Goal: Book appointment/travel/reservation

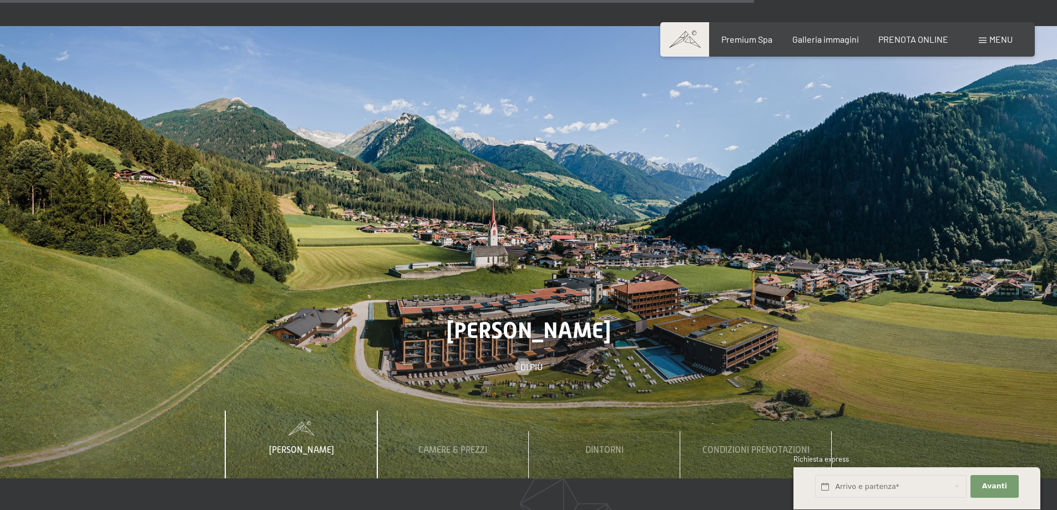
scroll to position [3830, 0]
click at [464, 446] on span "Camere & Prezzi" at bounding box center [452, 451] width 69 height 10
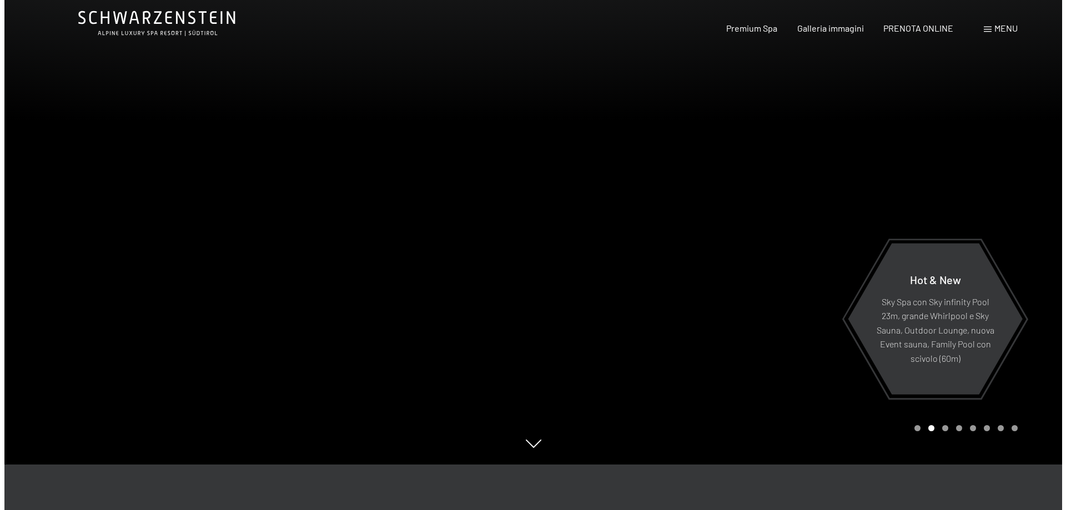
scroll to position [0, 0]
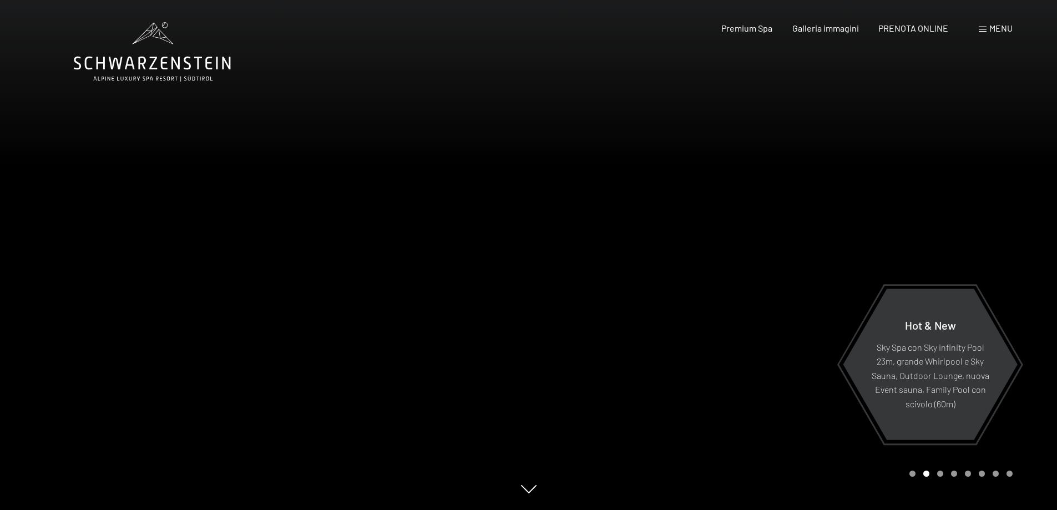
click at [990, 27] on span "Menu" at bounding box center [1001, 28] width 23 height 11
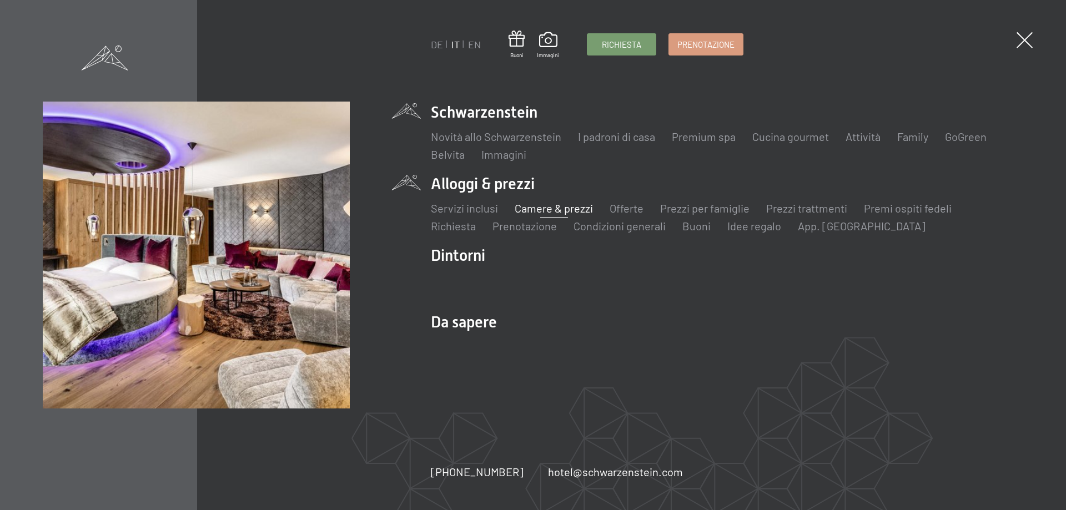
click at [532, 209] on link "Camere & prezzi" at bounding box center [554, 207] width 78 height 13
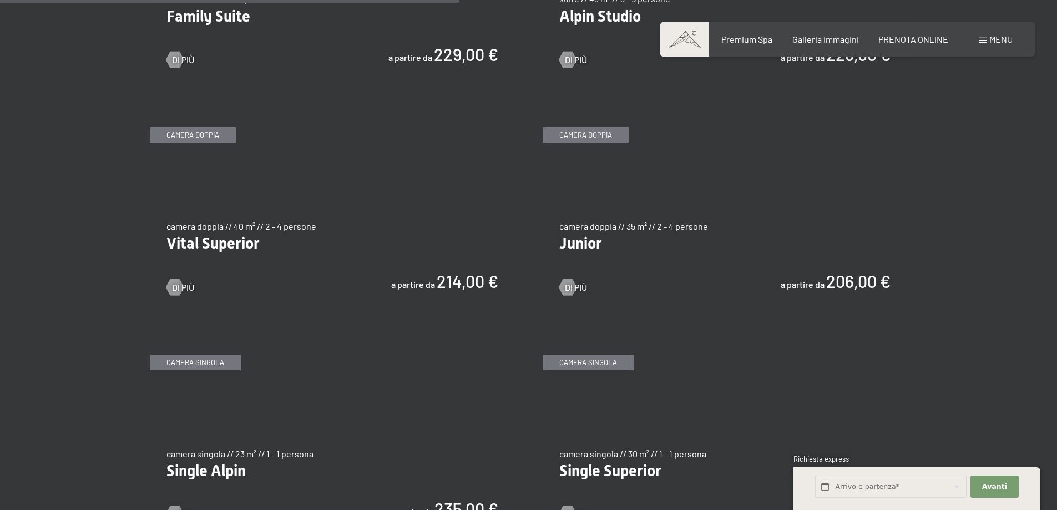
scroll to position [1554, 0]
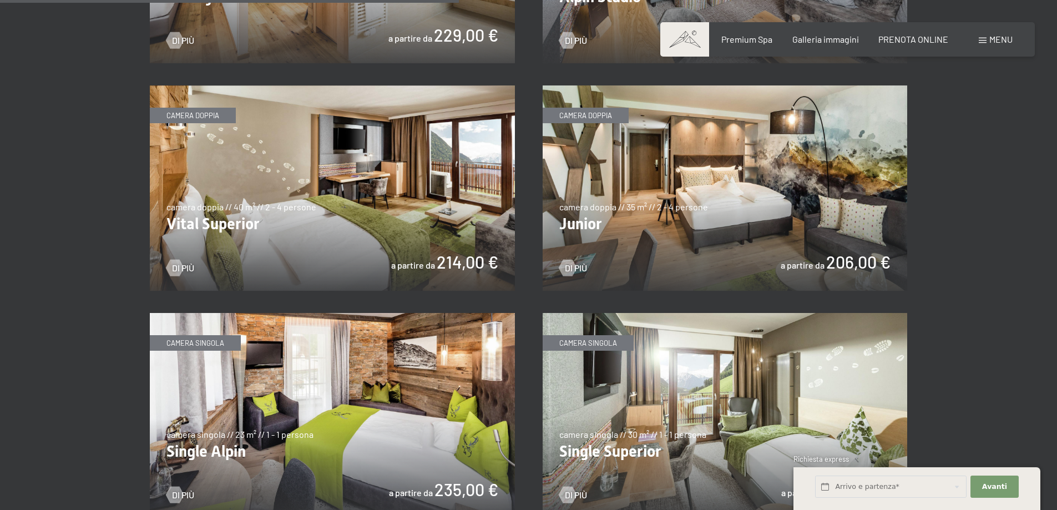
click at [366, 193] on img at bounding box center [332, 187] width 365 height 205
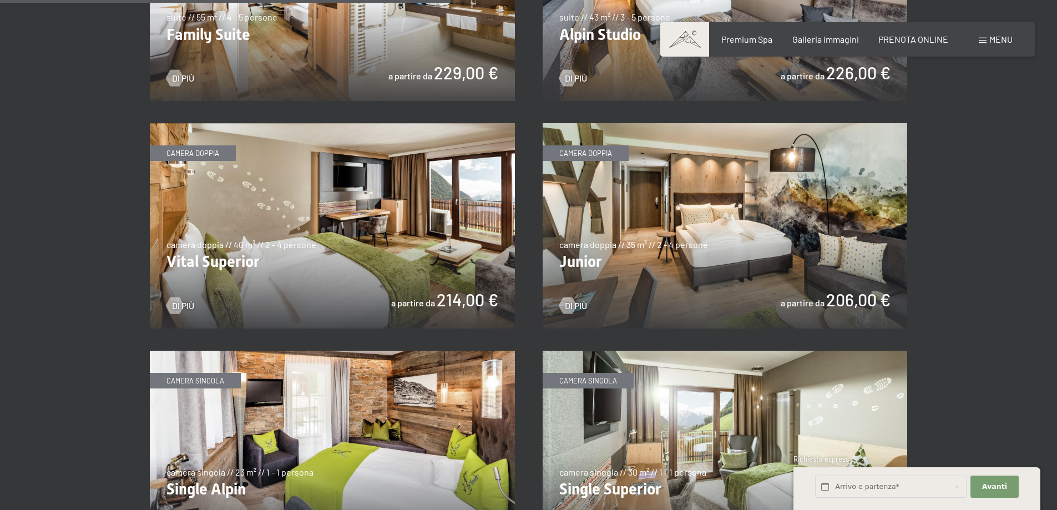
scroll to position [1499, 0]
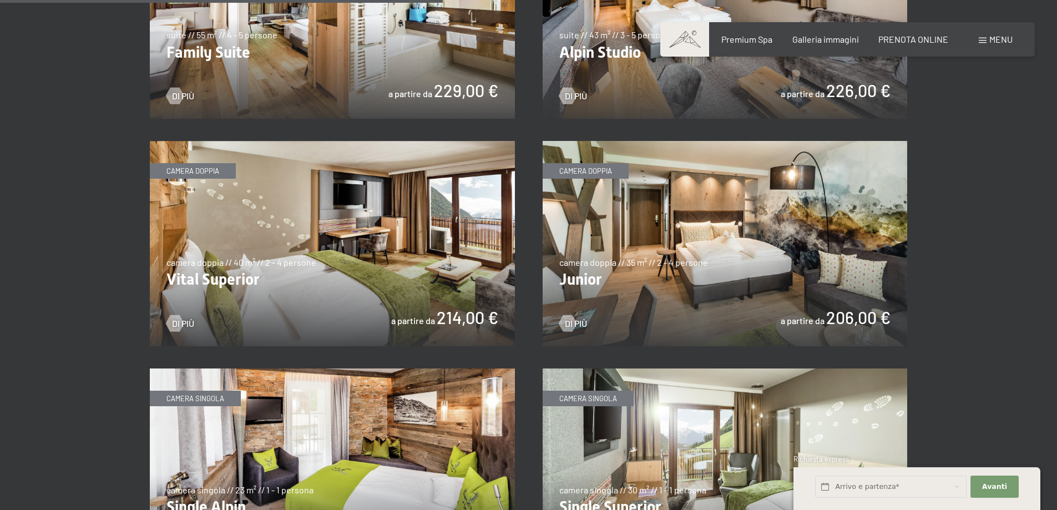
click at [672, 239] on img at bounding box center [725, 243] width 365 height 205
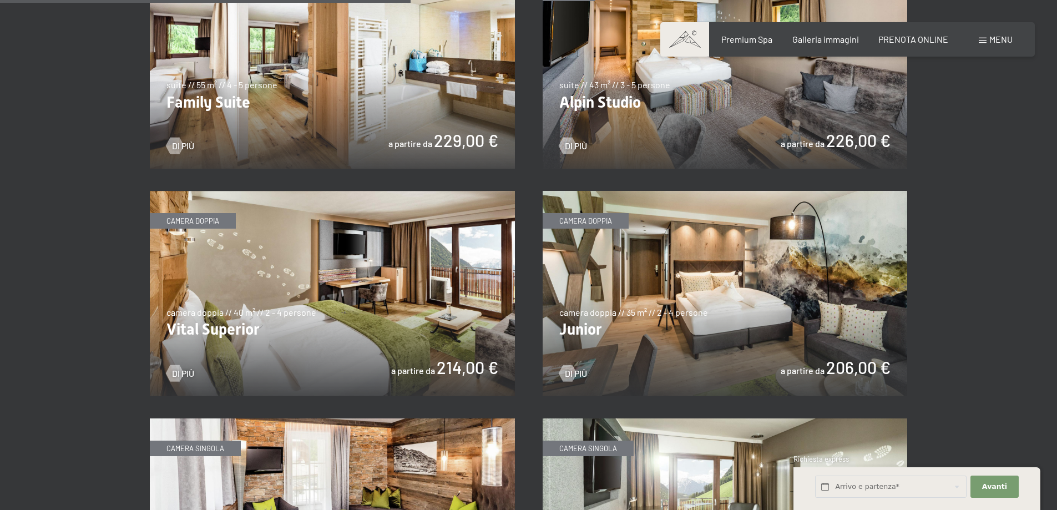
scroll to position [1388, 0]
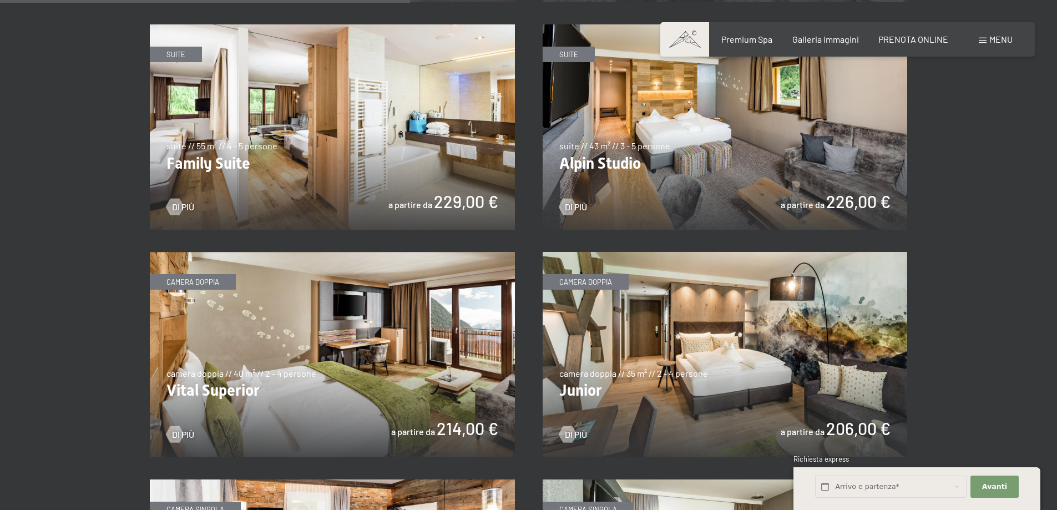
click at [639, 118] on img at bounding box center [725, 126] width 365 height 205
click at [284, 135] on img at bounding box center [332, 126] width 365 height 205
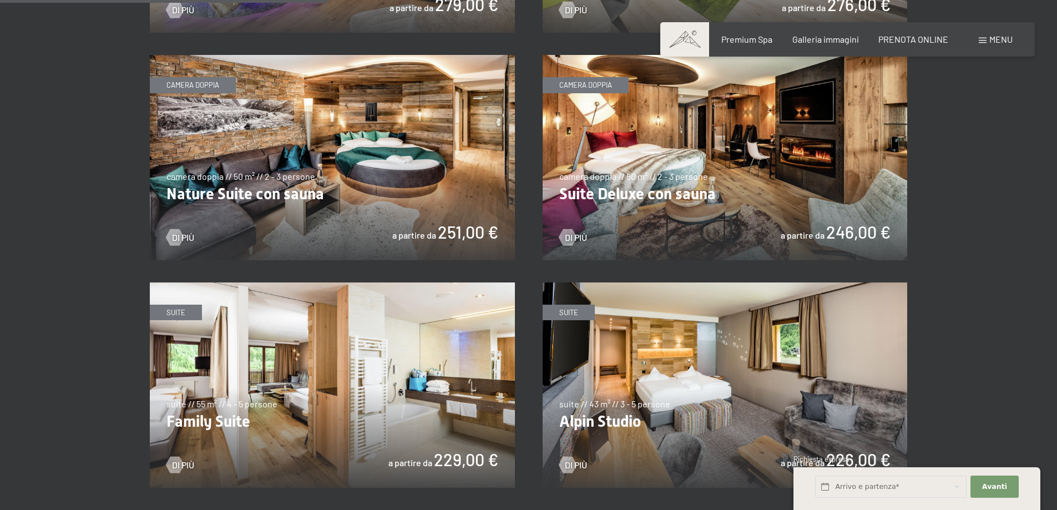
scroll to position [1110, 0]
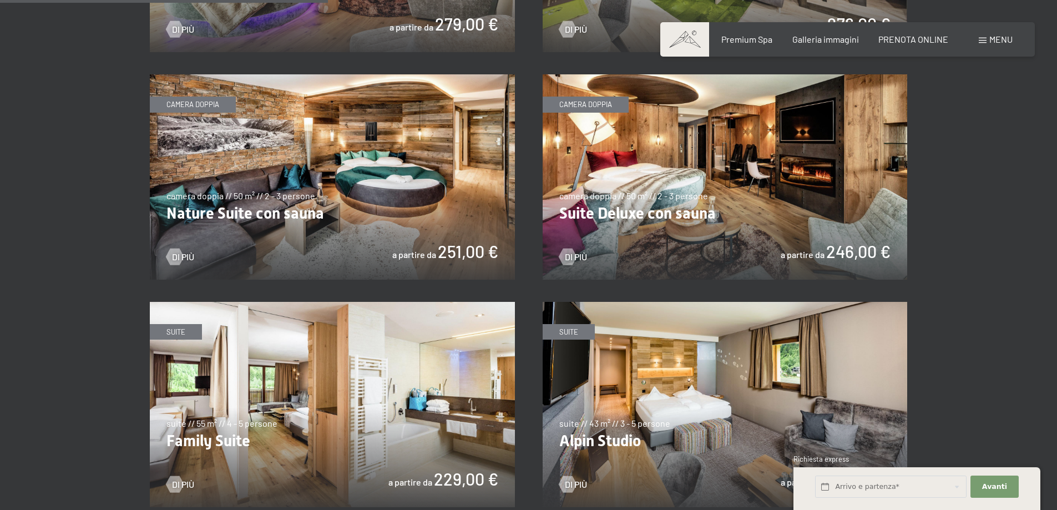
click at [372, 138] on img at bounding box center [332, 176] width 365 height 205
click at [687, 224] on img at bounding box center [725, 176] width 365 height 205
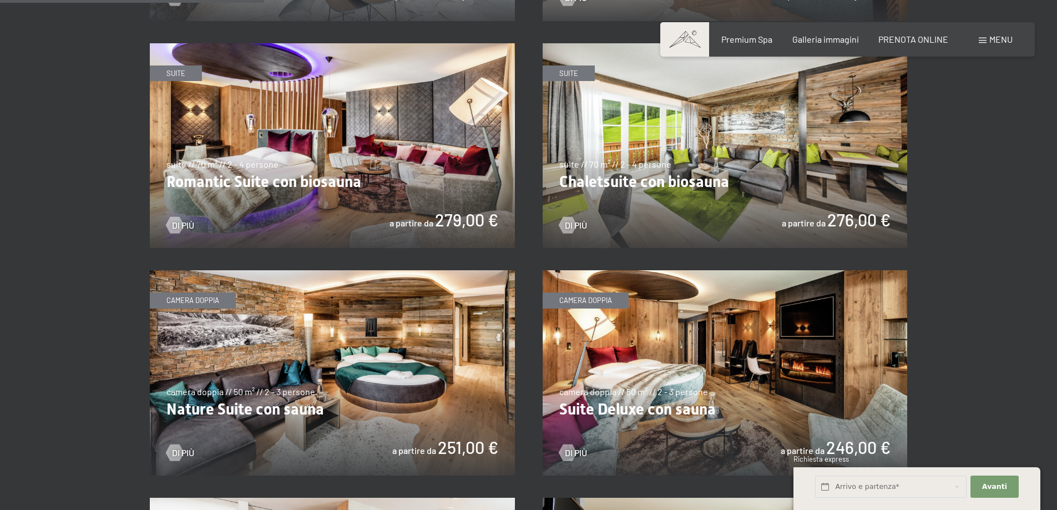
scroll to position [888, 0]
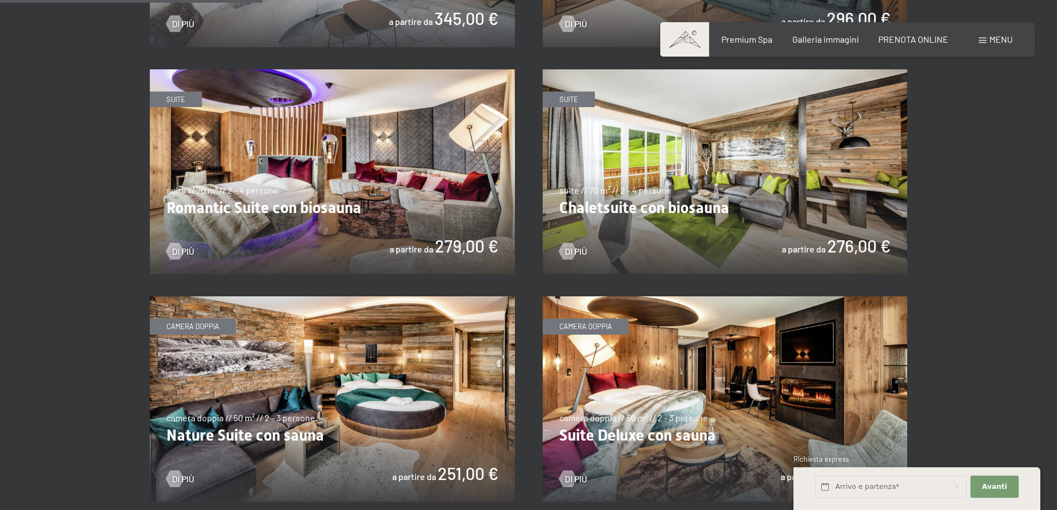
click at [321, 158] on img at bounding box center [332, 171] width 365 height 205
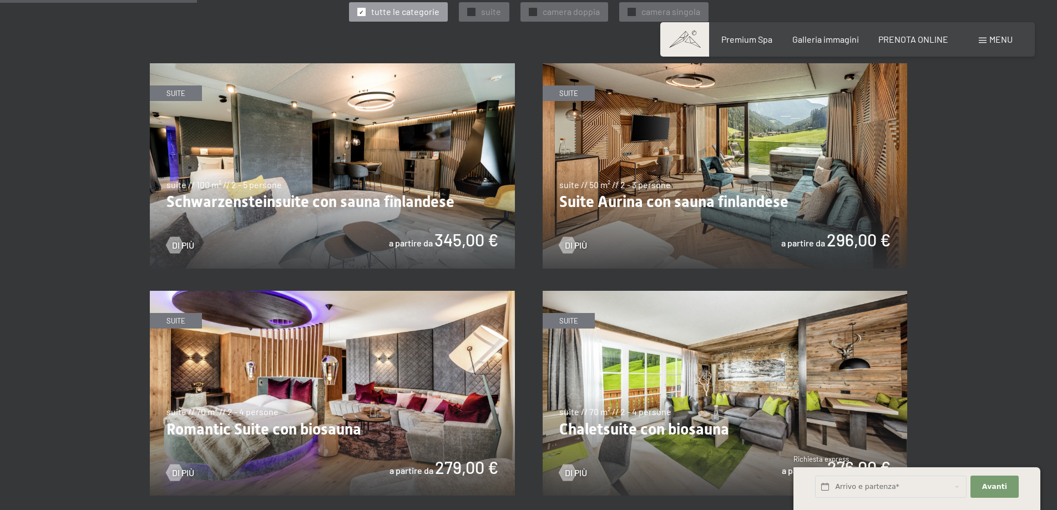
scroll to position [666, 0]
click at [737, 148] on img at bounding box center [725, 166] width 365 height 205
click at [266, 210] on img at bounding box center [332, 166] width 365 height 205
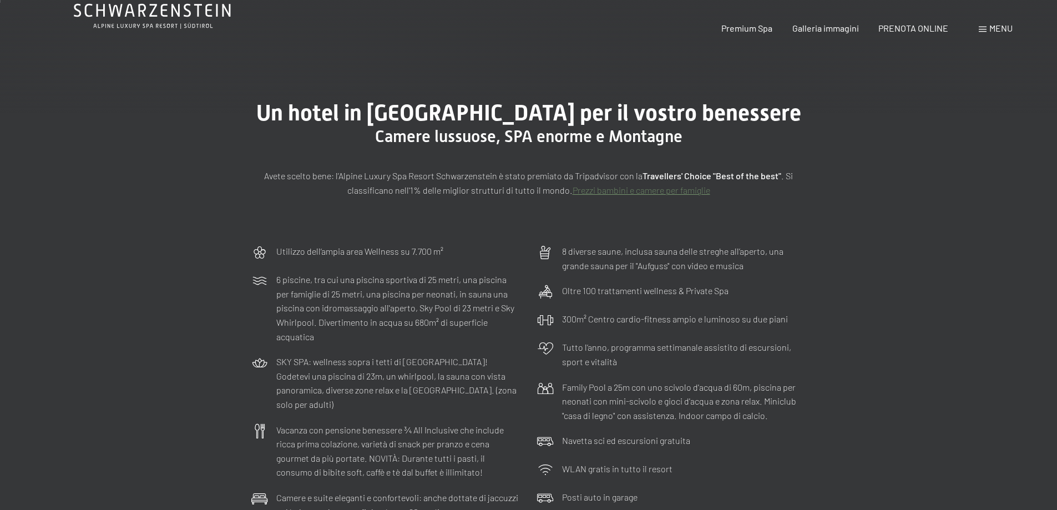
scroll to position [0, 0]
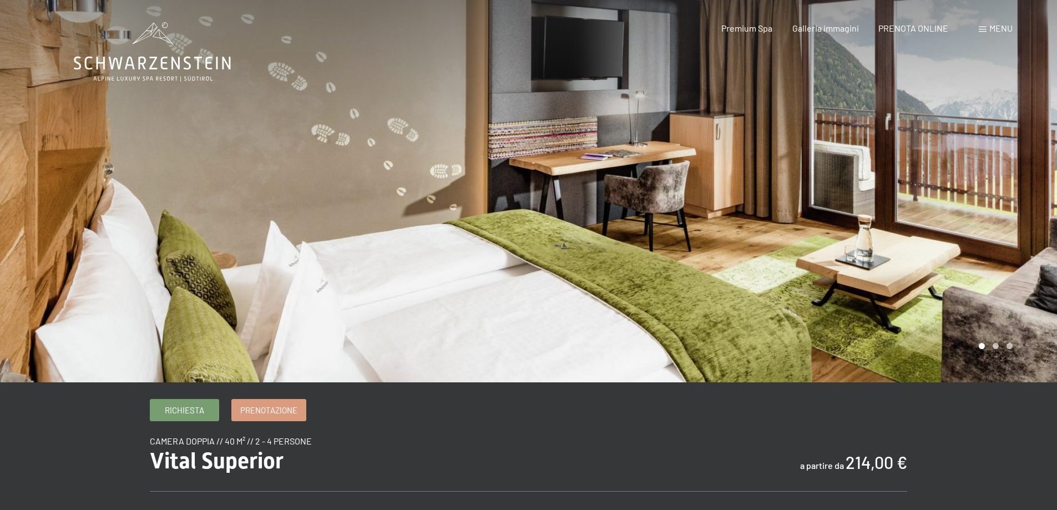
click at [674, 248] on div at bounding box center [793, 191] width 529 height 382
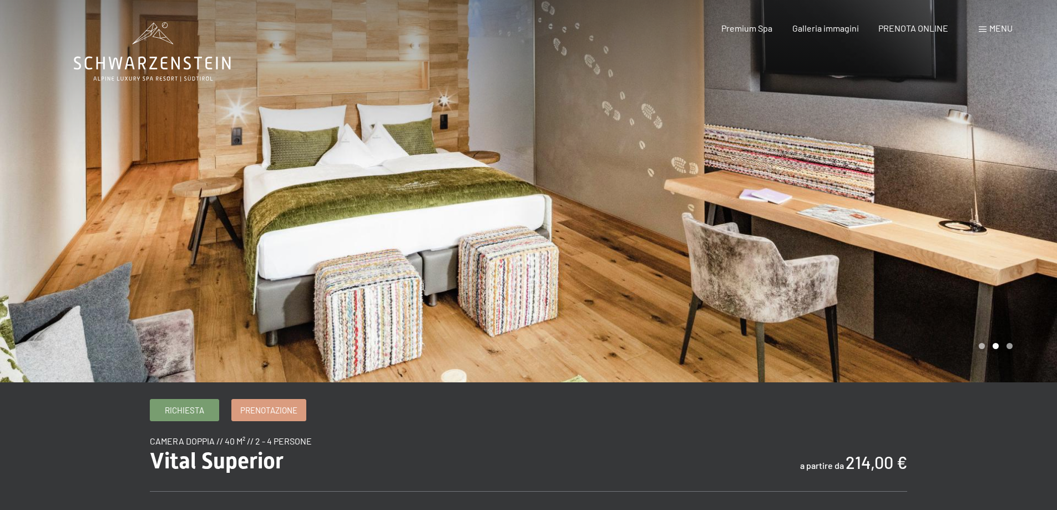
click at [705, 253] on div at bounding box center [793, 191] width 529 height 382
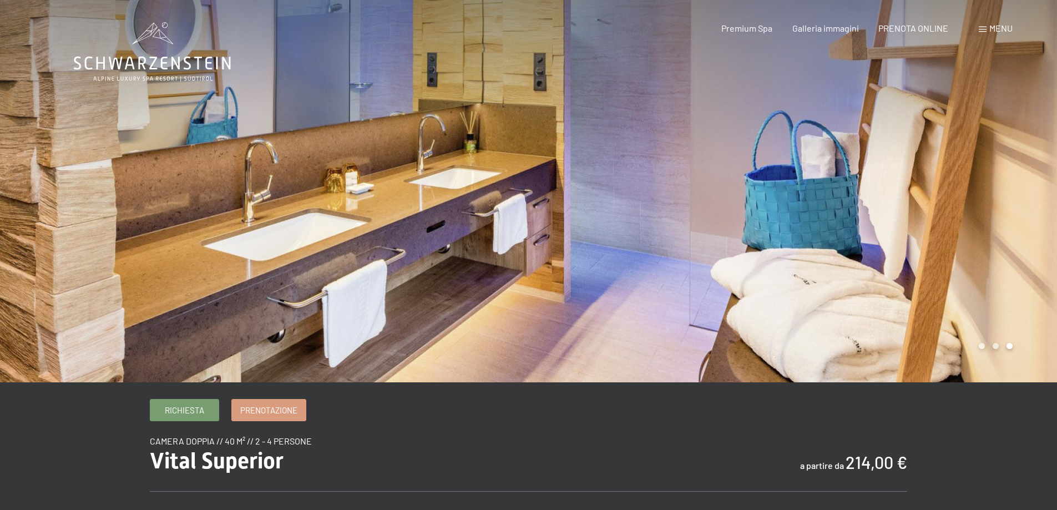
click at [705, 253] on div at bounding box center [793, 191] width 529 height 382
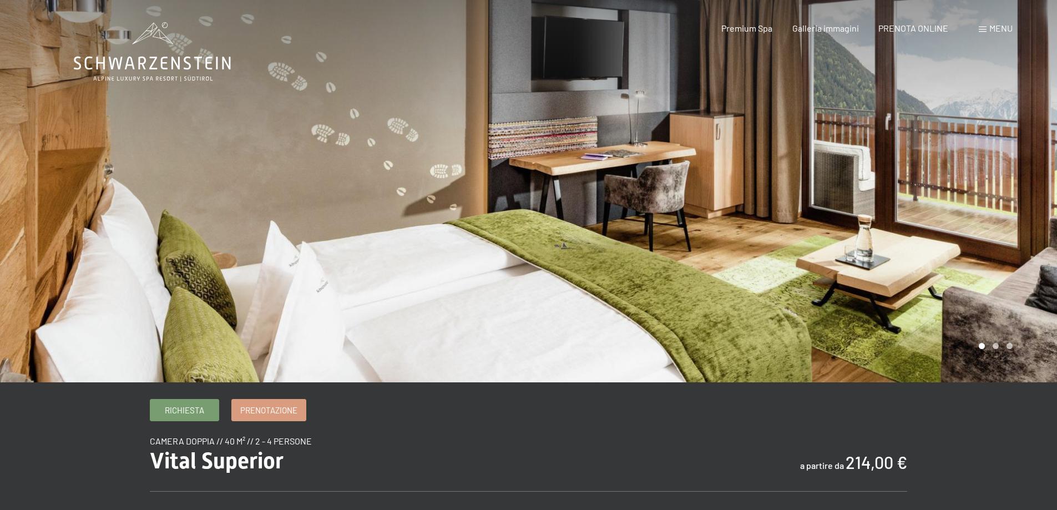
click at [705, 253] on div at bounding box center [793, 191] width 529 height 382
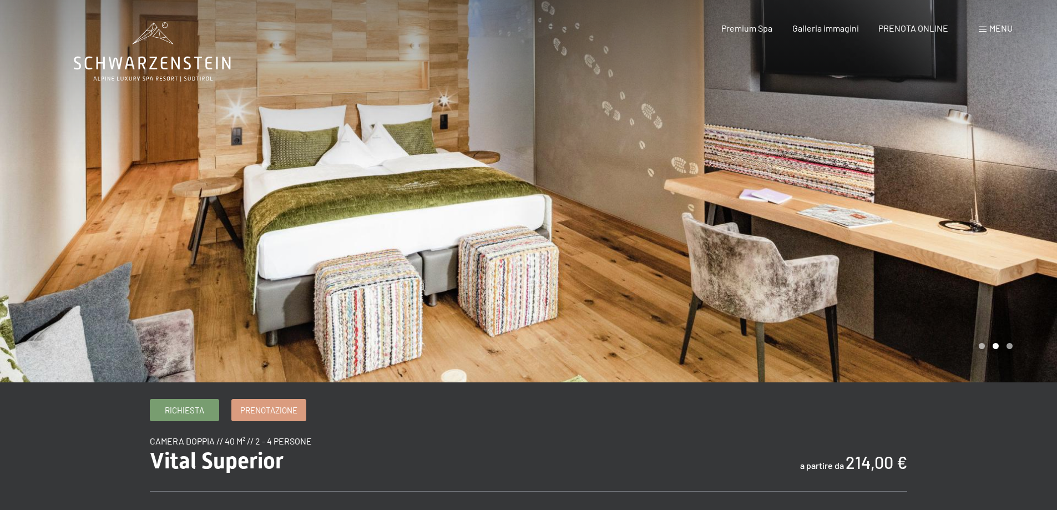
click at [705, 253] on div at bounding box center [793, 191] width 529 height 382
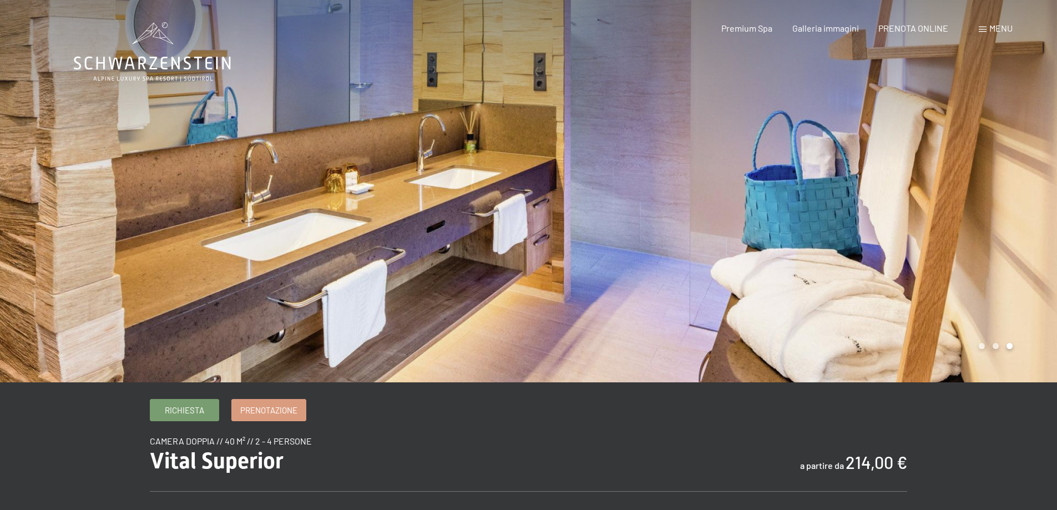
click at [700, 247] on div at bounding box center [793, 191] width 529 height 382
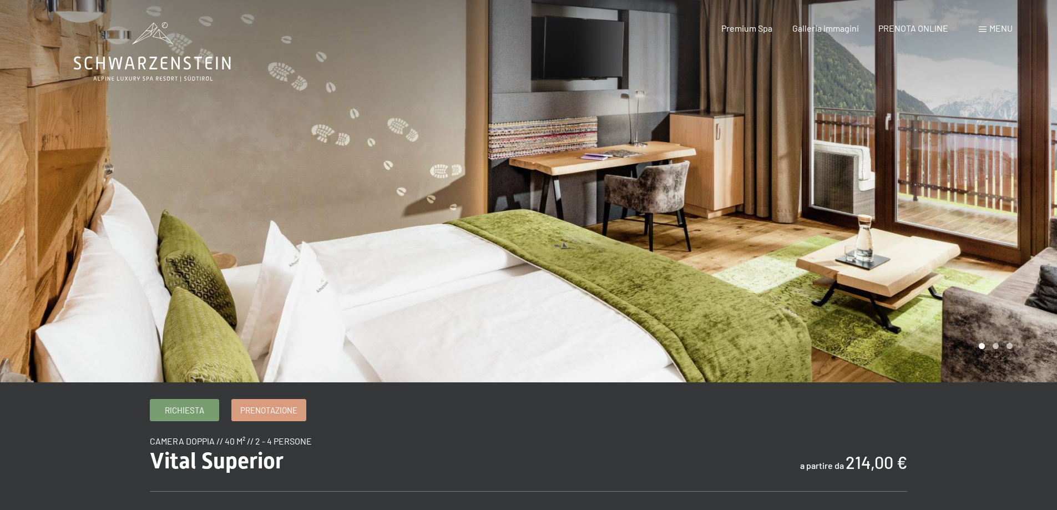
click at [699, 225] on div at bounding box center [793, 191] width 529 height 382
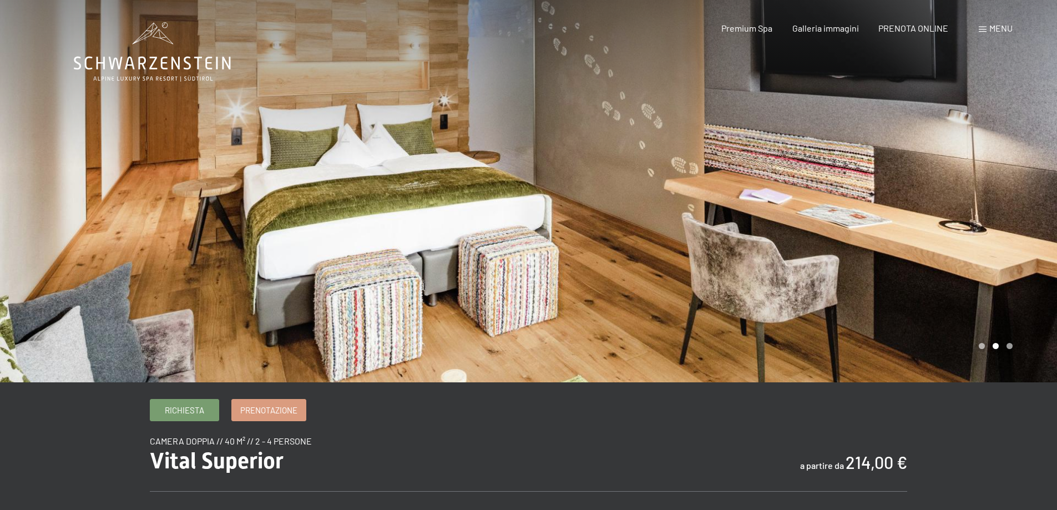
click at [699, 225] on div at bounding box center [793, 191] width 529 height 382
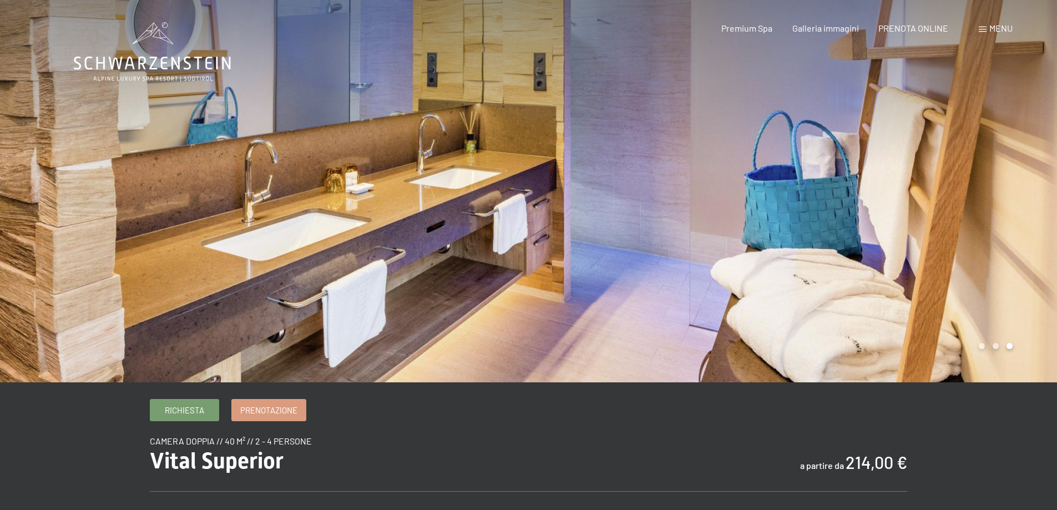
click at [699, 225] on div at bounding box center [793, 191] width 529 height 382
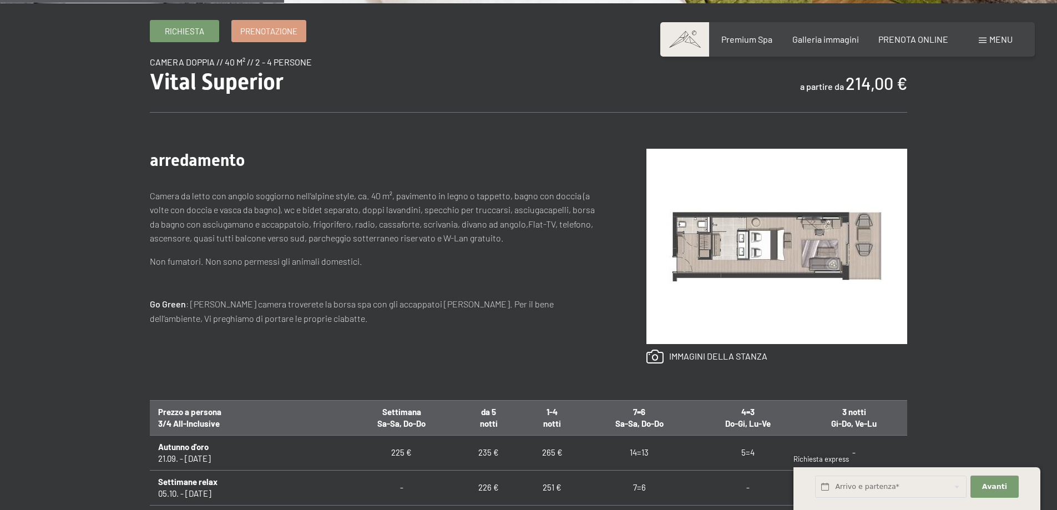
scroll to position [389, 0]
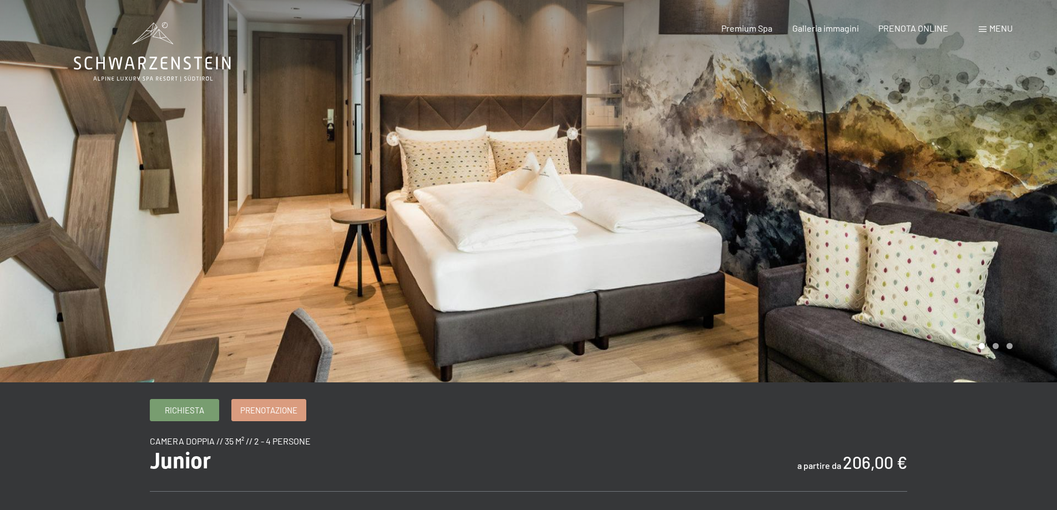
click at [672, 239] on div at bounding box center [793, 191] width 529 height 382
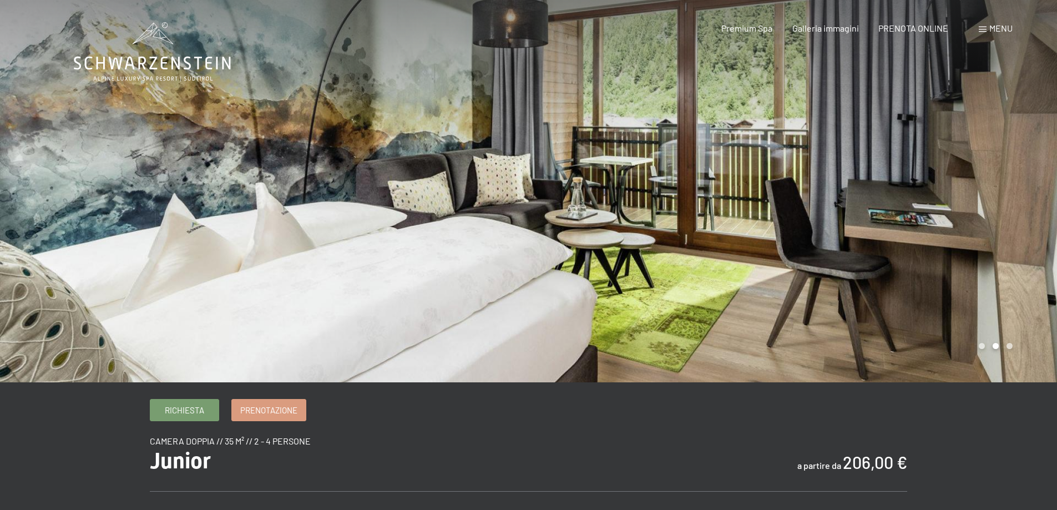
click at [672, 239] on div at bounding box center [793, 191] width 529 height 382
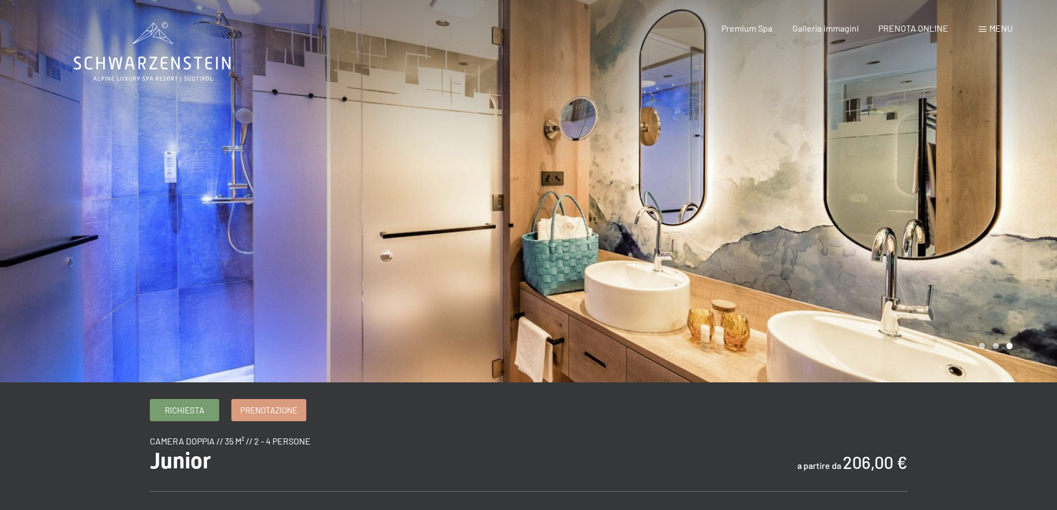
click at [672, 239] on div at bounding box center [793, 191] width 529 height 382
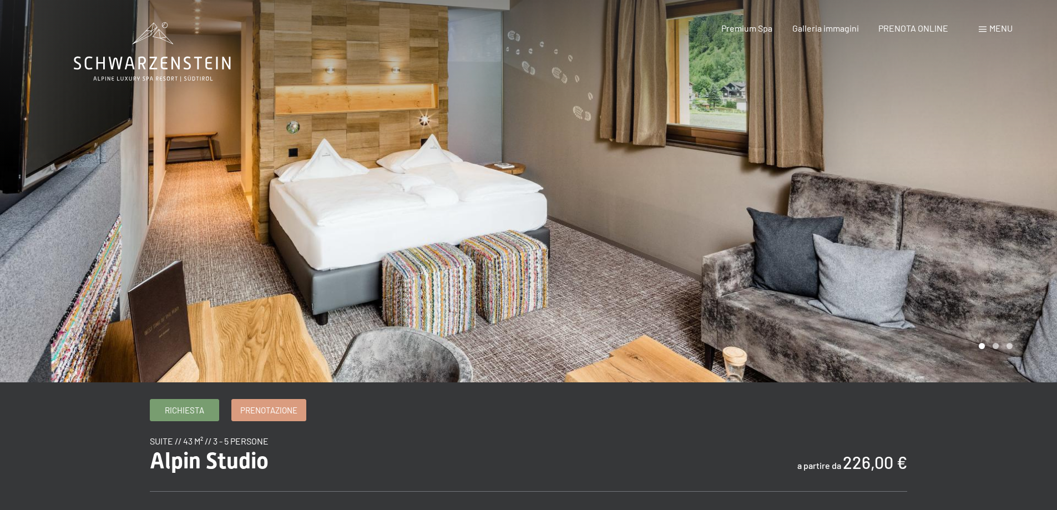
click at [662, 134] on div at bounding box center [793, 191] width 529 height 382
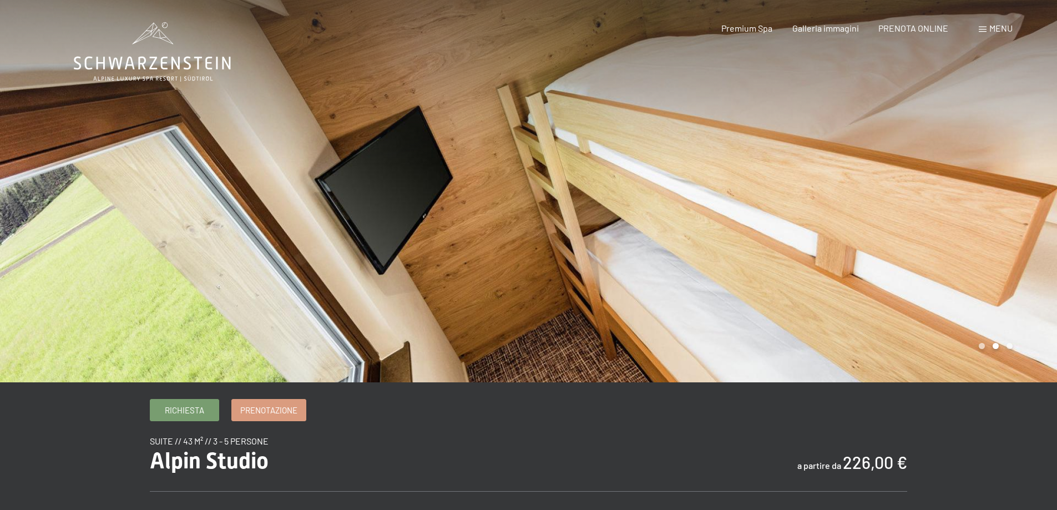
click at [662, 134] on div at bounding box center [793, 191] width 529 height 382
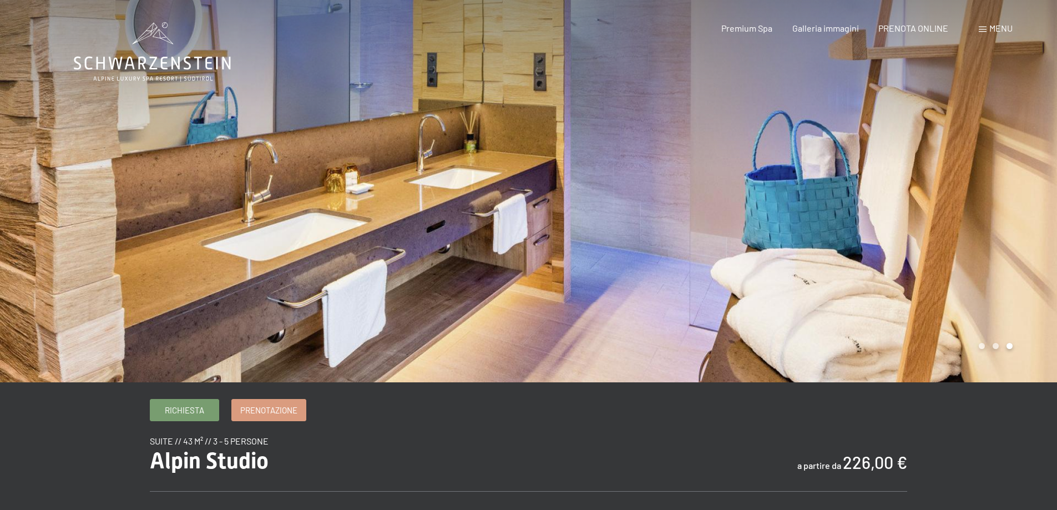
click at [662, 134] on div at bounding box center [793, 191] width 529 height 382
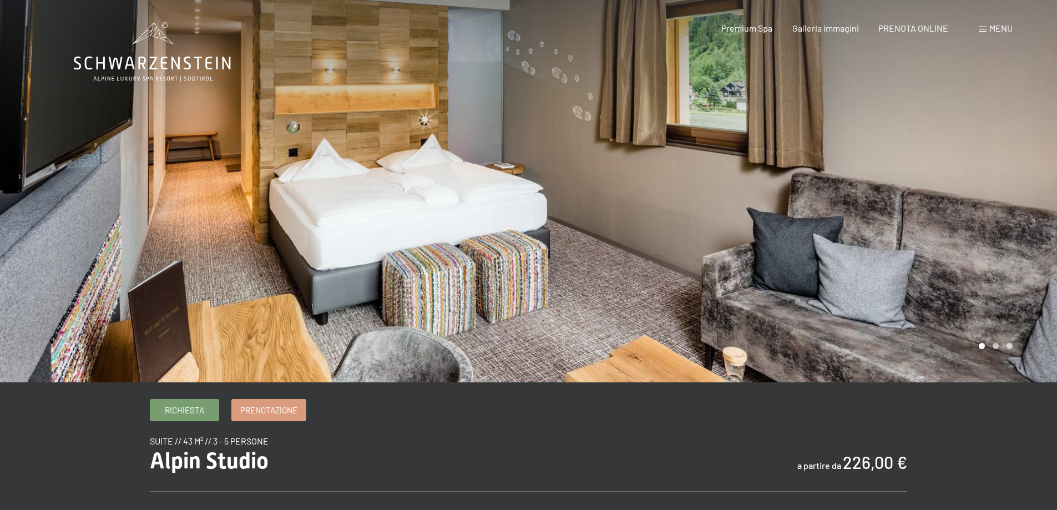
click at [662, 134] on div at bounding box center [793, 191] width 529 height 382
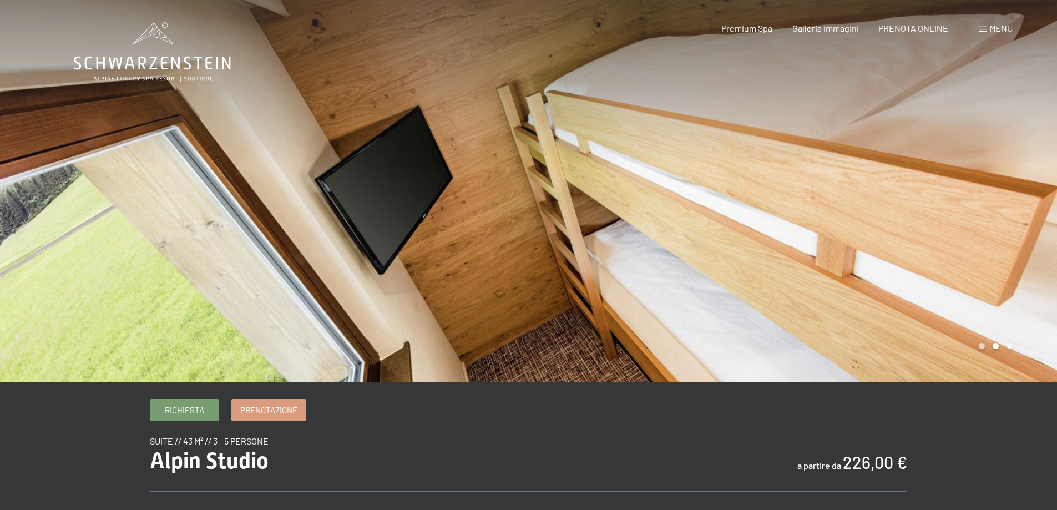
click at [662, 134] on div at bounding box center [793, 191] width 529 height 382
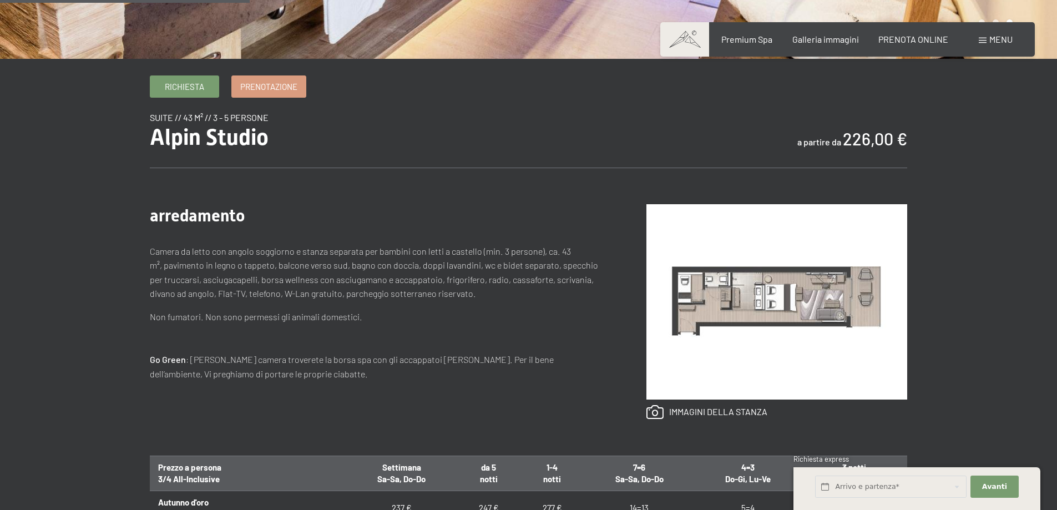
scroll to position [333, 0]
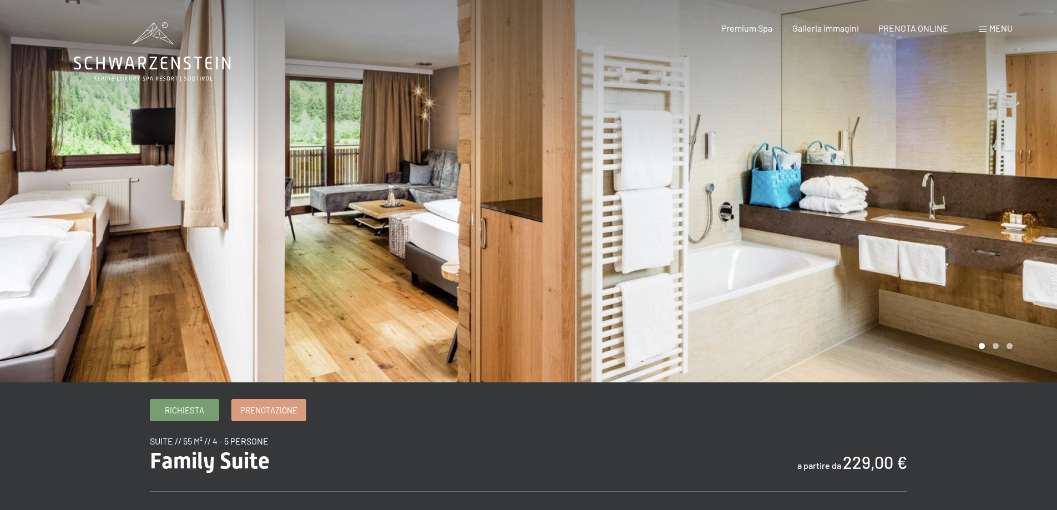
click at [673, 185] on div at bounding box center [793, 191] width 529 height 382
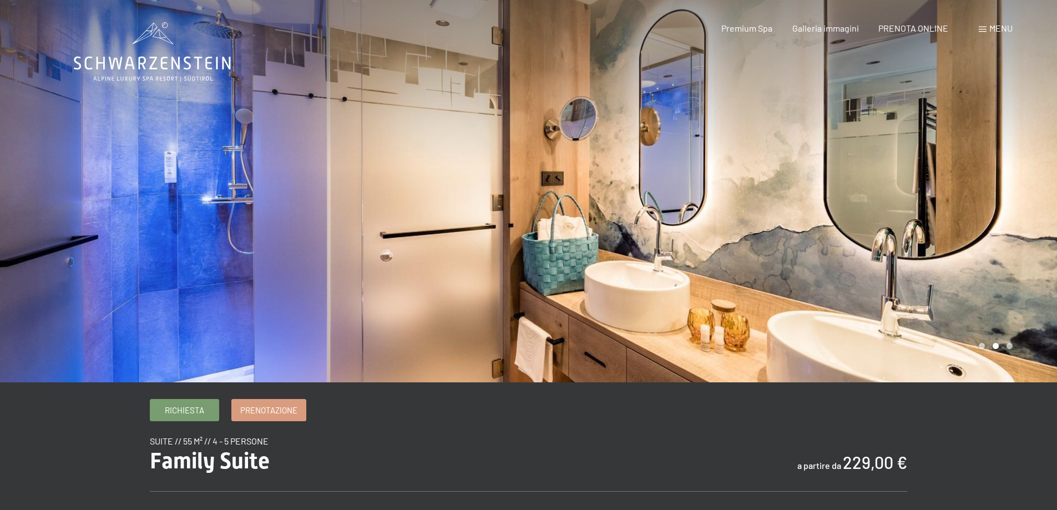
click at [673, 185] on div at bounding box center [793, 191] width 529 height 382
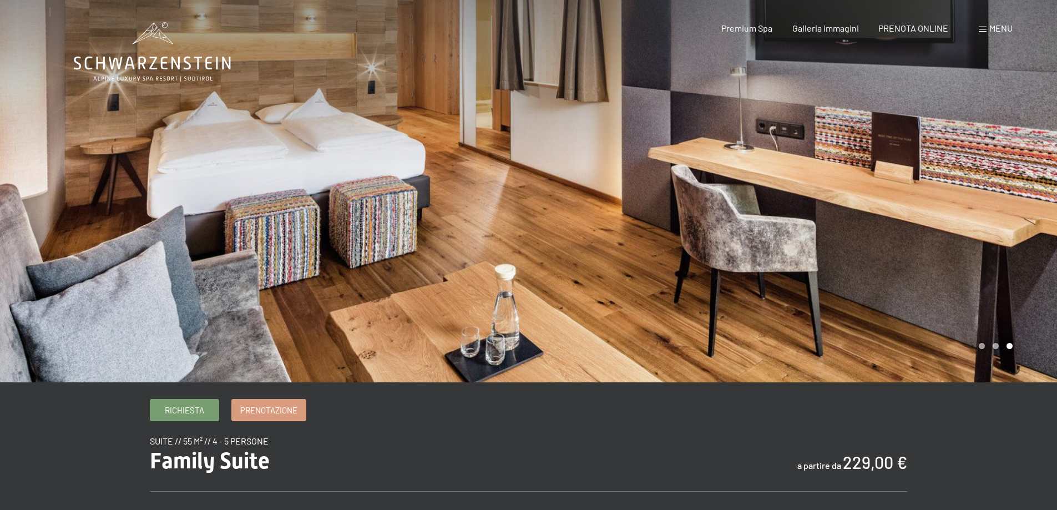
click at [673, 185] on div at bounding box center [793, 191] width 529 height 382
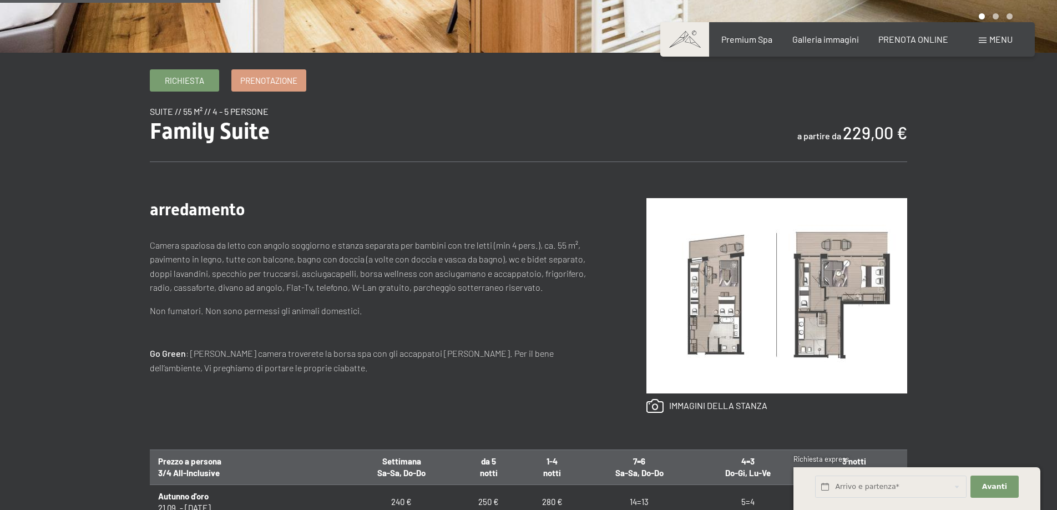
scroll to position [333, 0]
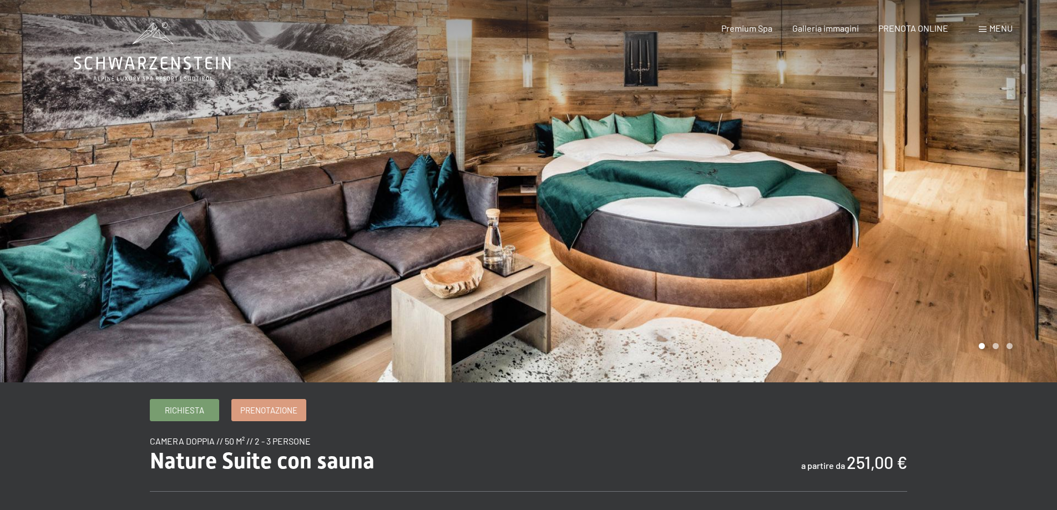
click at [735, 236] on div at bounding box center [793, 191] width 529 height 382
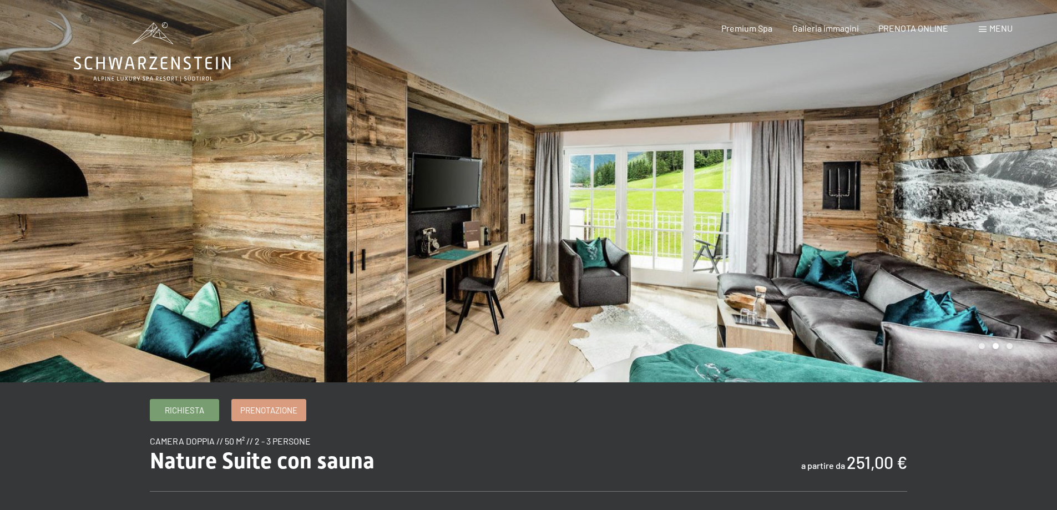
click at [735, 236] on div at bounding box center [793, 191] width 529 height 382
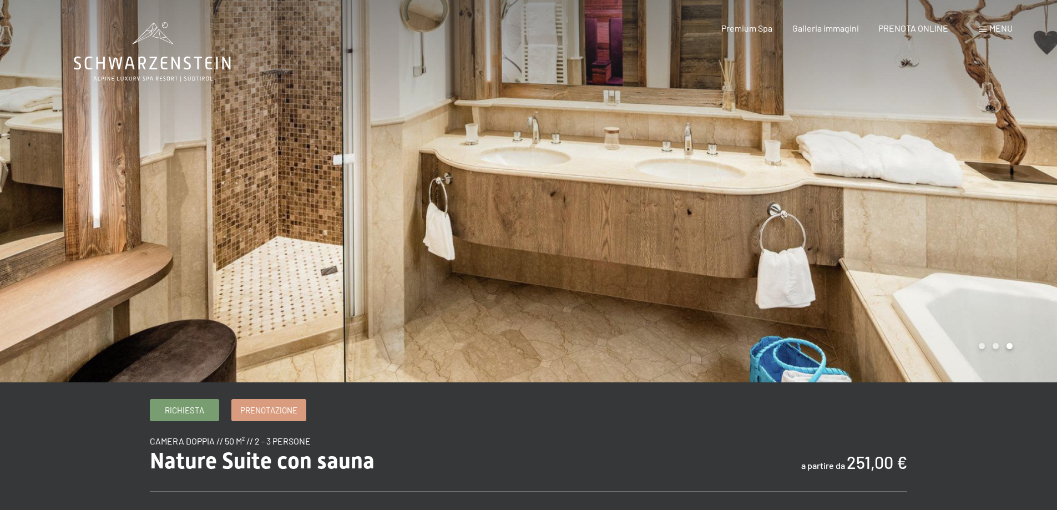
click at [735, 236] on div at bounding box center [793, 191] width 529 height 382
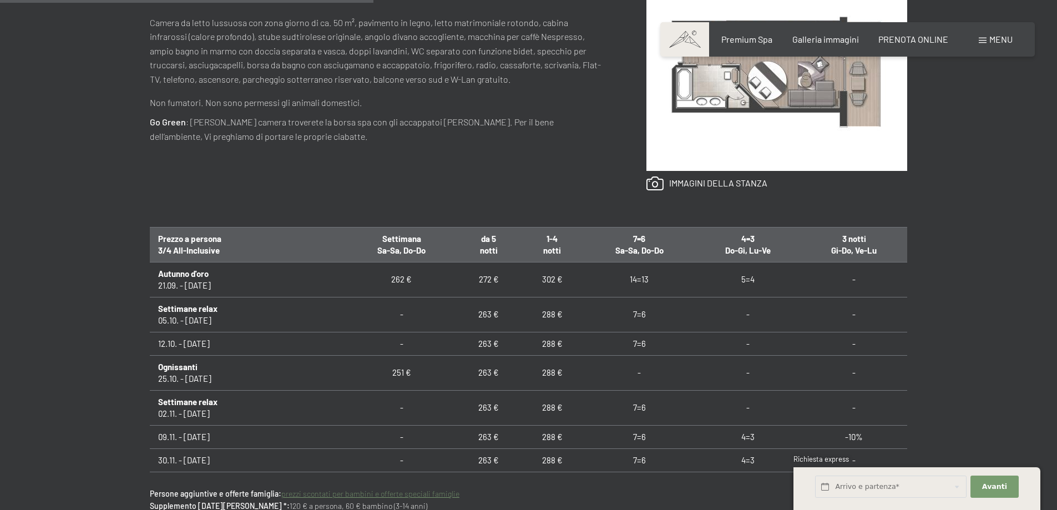
scroll to position [555, 0]
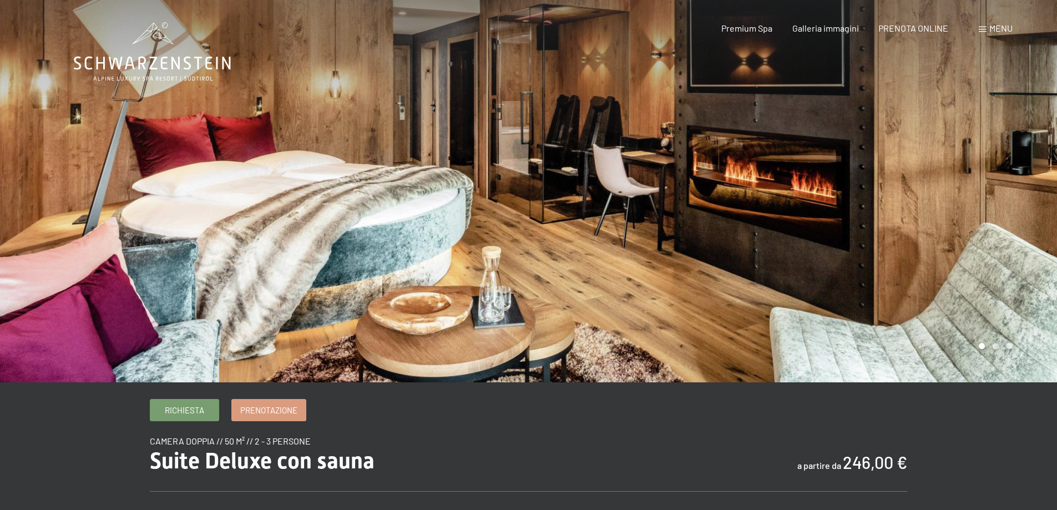
click at [687, 224] on div at bounding box center [793, 191] width 529 height 382
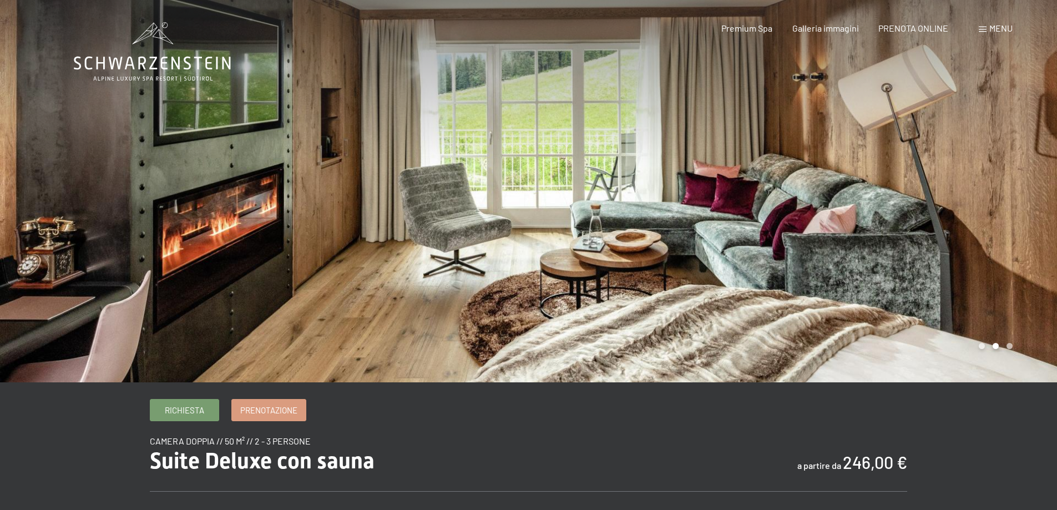
click at [687, 224] on div at bounding box center [793, 191] width 529 height 382
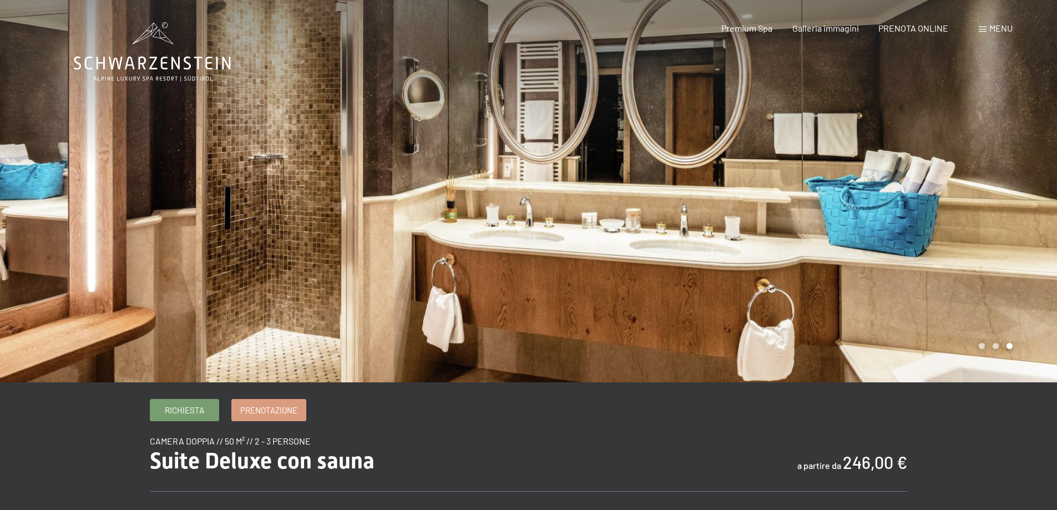
click at [687, 224] on div at bounding box center [793, 191] width 529 height 382
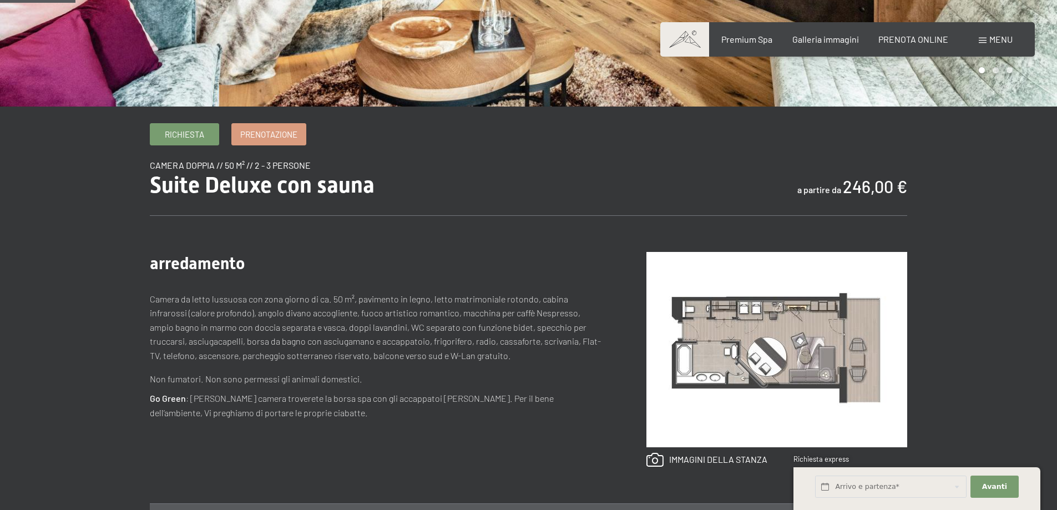
scroll to position [278, 0]
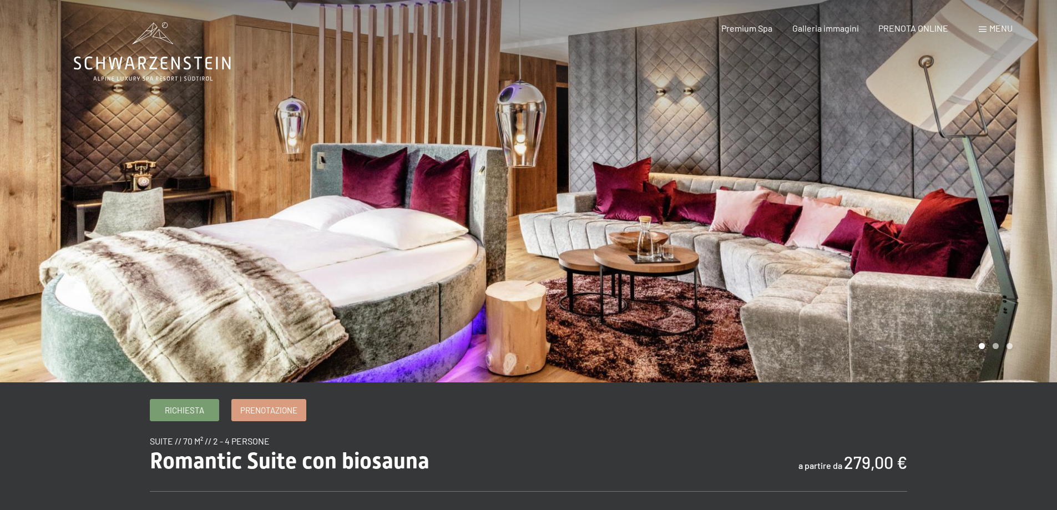
click at [796, 200] on div at bounding box center [793, 191] width 529 height 382
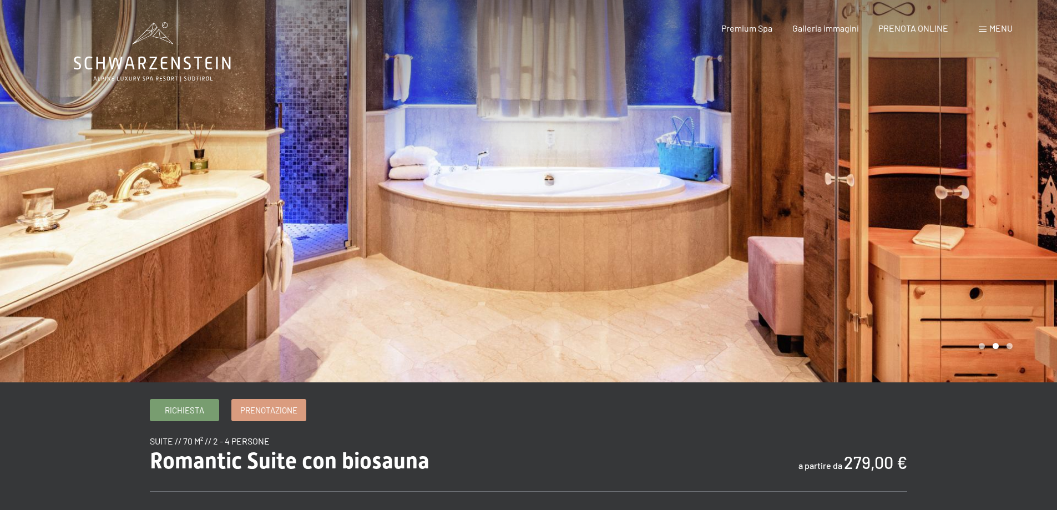
click at [797, 200] on div at bounding box center [793, 191] width 529 height 382
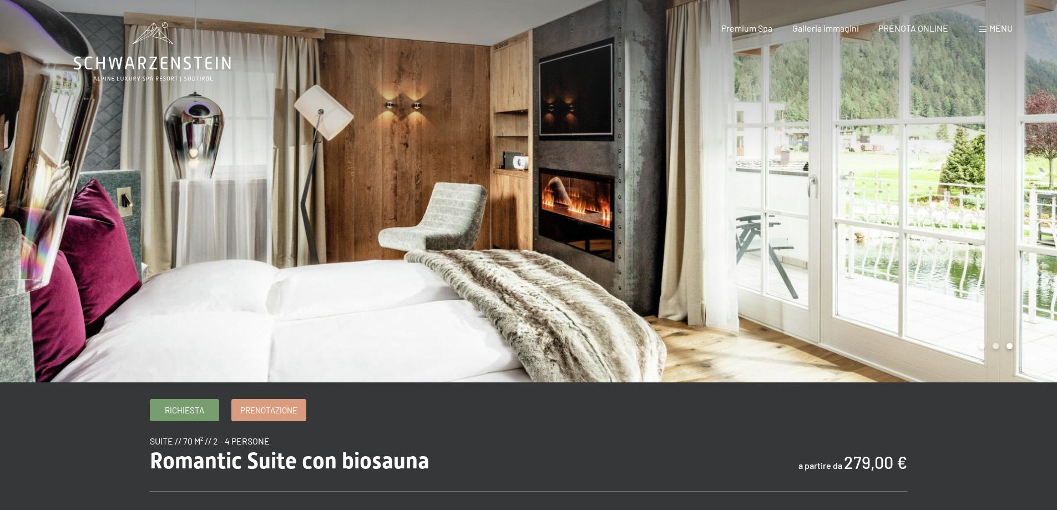
click at [797, 200] on div at bounding box center [793, 191] width 529 height 382
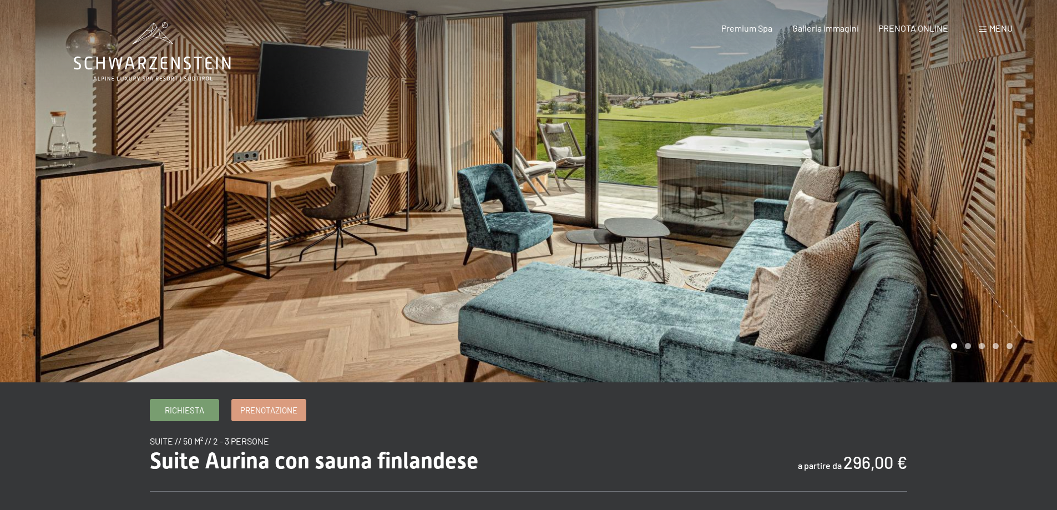
click at [740, 147] on div at bounding box center [793, 191] width 529 height 382
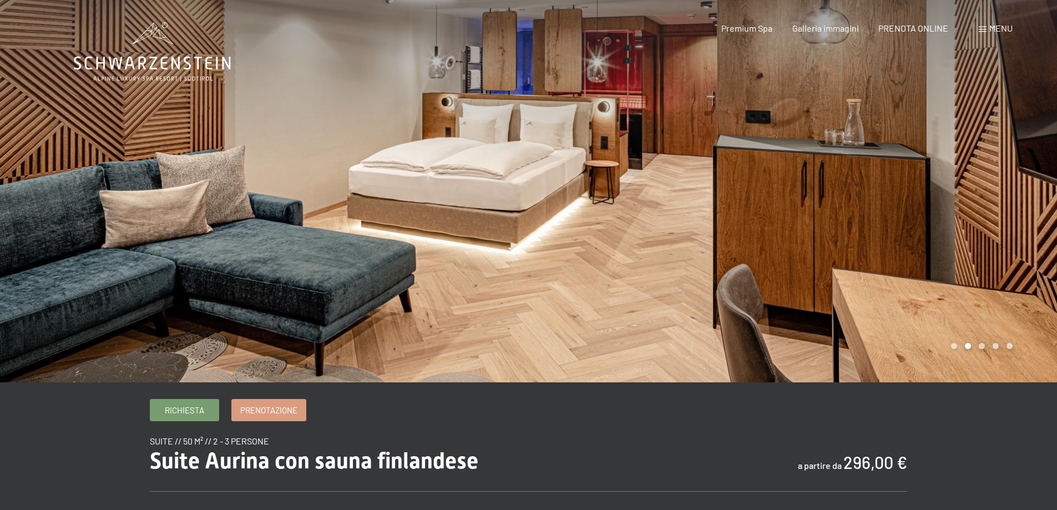
click at [740, 147] on div at bounding box center [793, 191] width 529 height 382
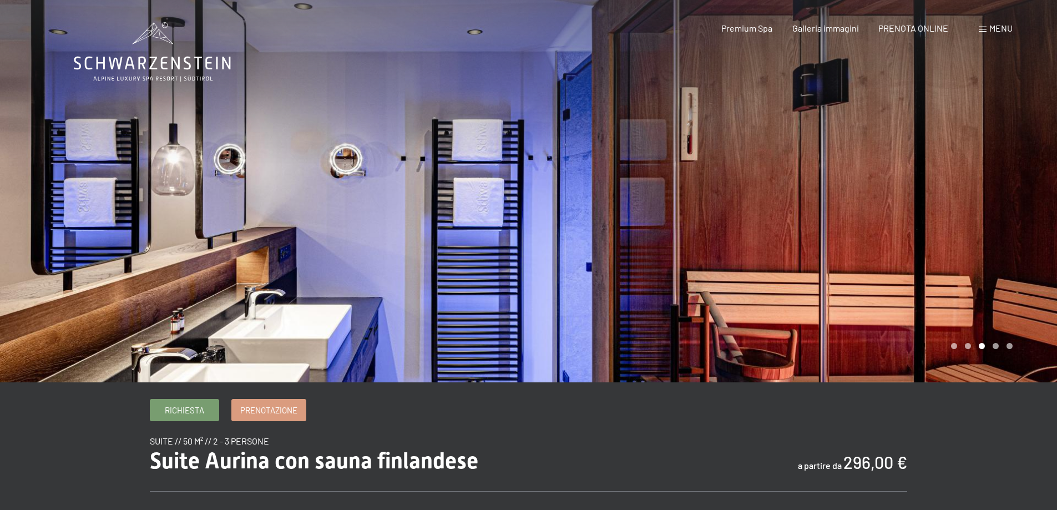
click at [740, 147] on div at bounding box center [793, 191] width 529 height 382
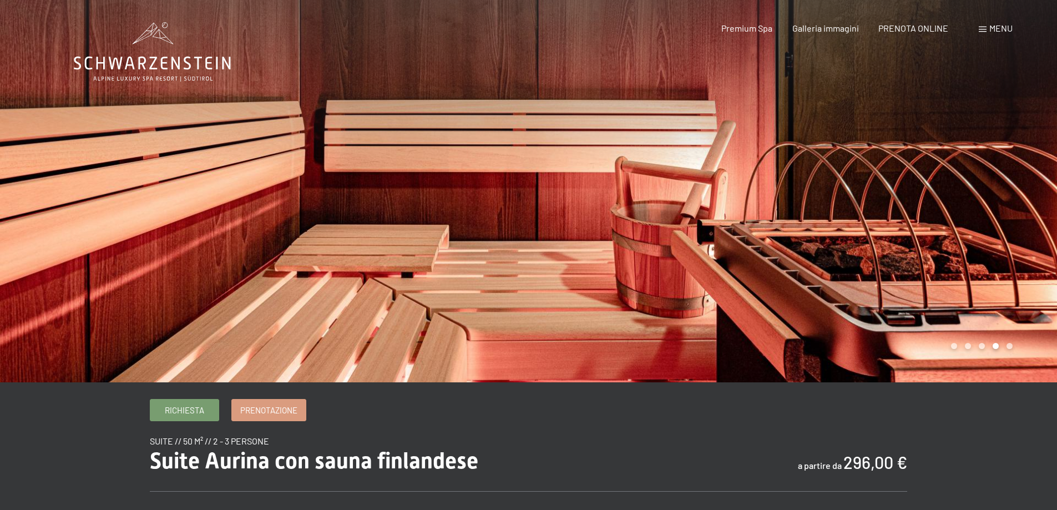
click at [740, 147] on div at bounding box center [793, 191] width 529 height 382
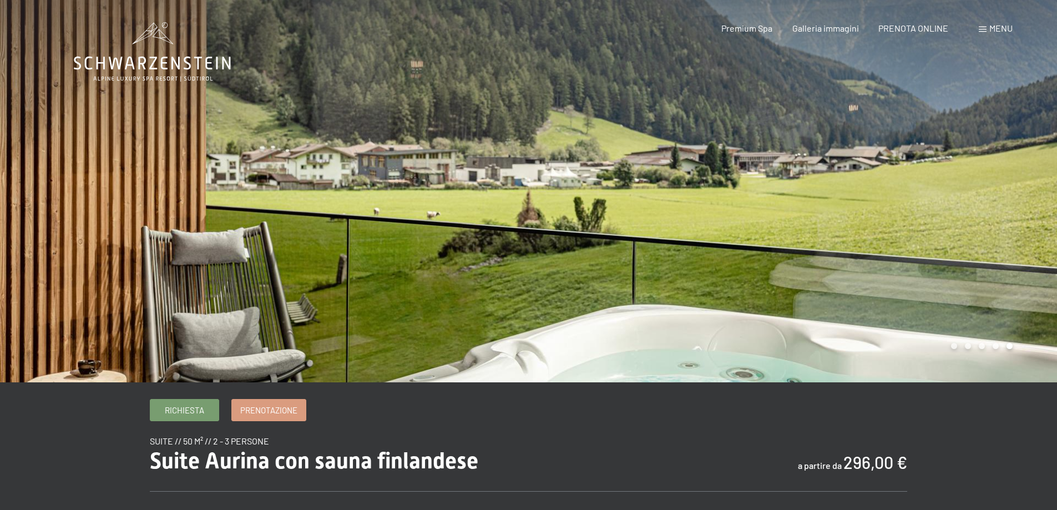
click at [740, 147] on div at bounding box center [793, 191] width 529 height 382
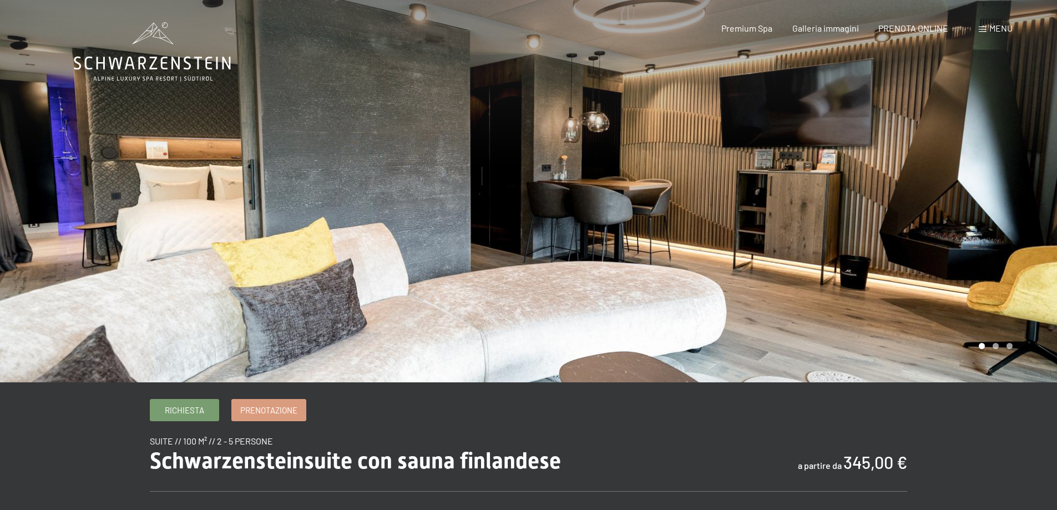
click at [761, 221] on div at bounding box center [793, 191] width 529 height 382
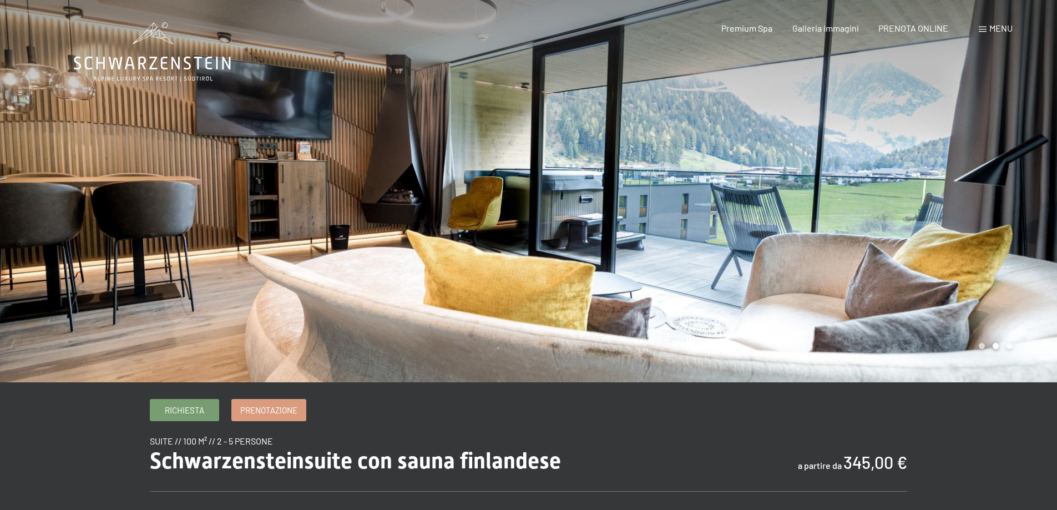
click at [761, 221] on div at bounding box center [793, 191] width 529 height 382
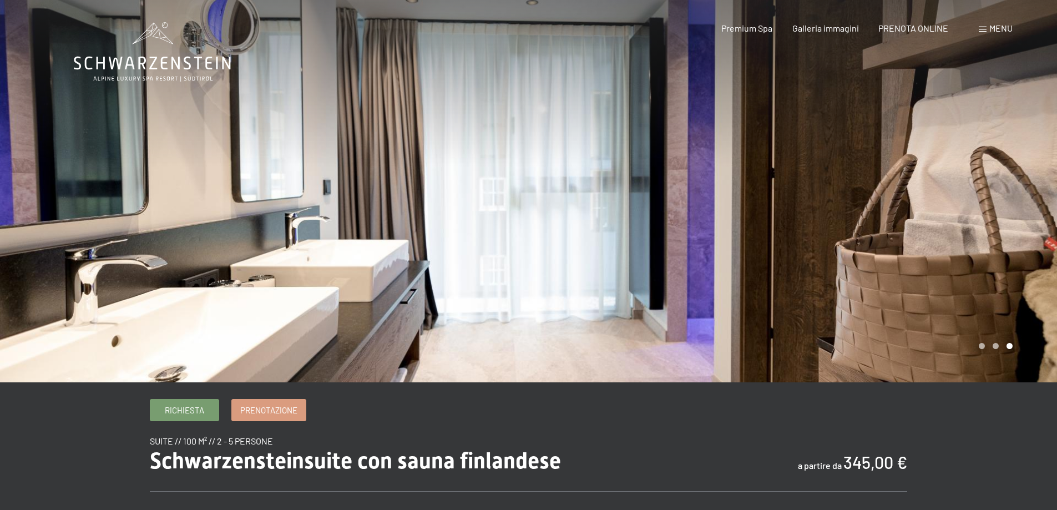
click at [761, 221] on div at bounding box center [793, 191] width 529 height 382
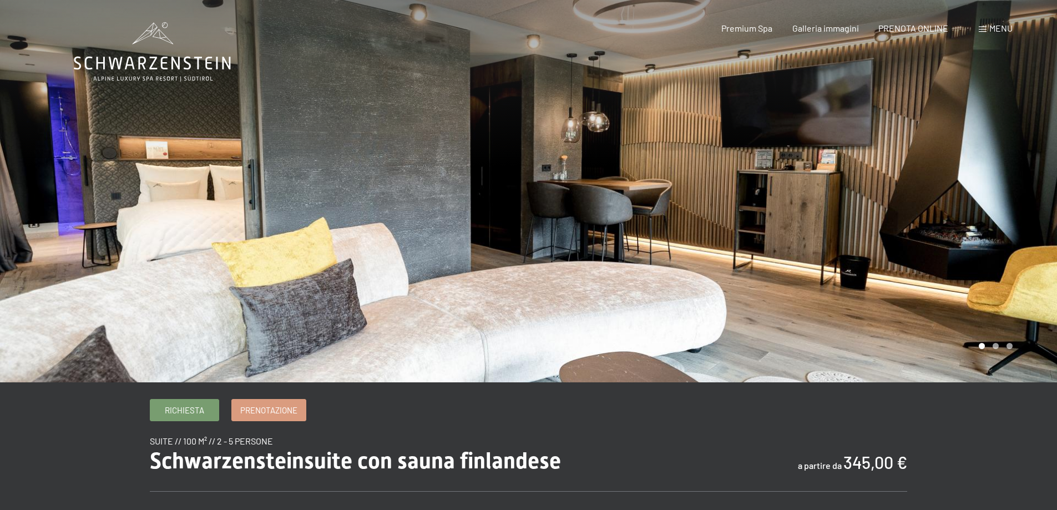
click at [761, 221] on div at bounding box center [793, 191] width 529 height 382
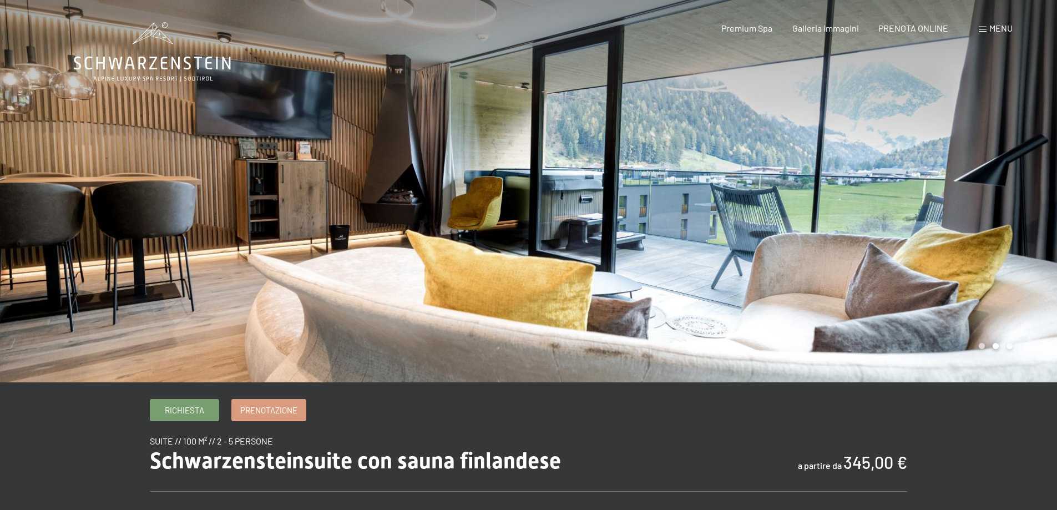
click at [761, 221] on div at bounding box center [793, 191] width 529 height 382
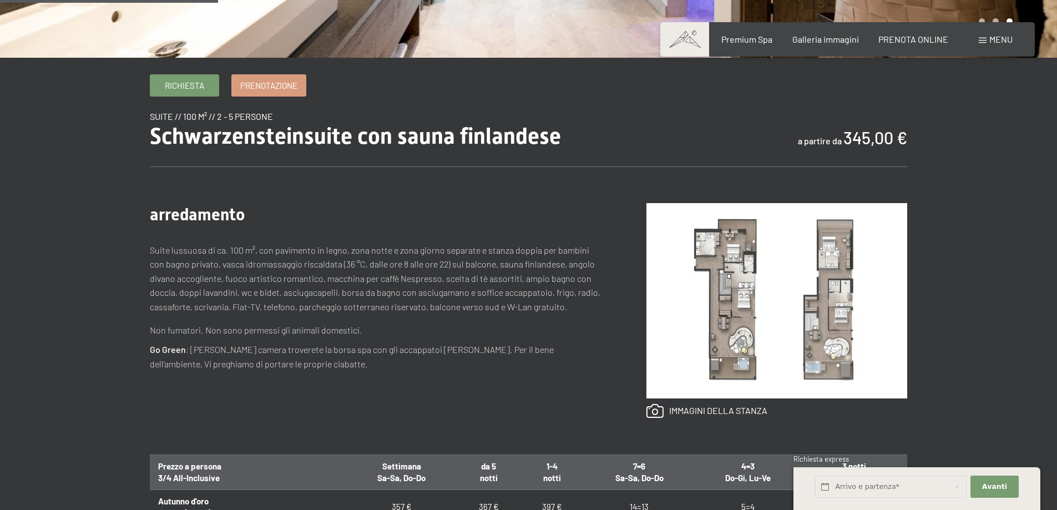
scroll to position [389, 0]
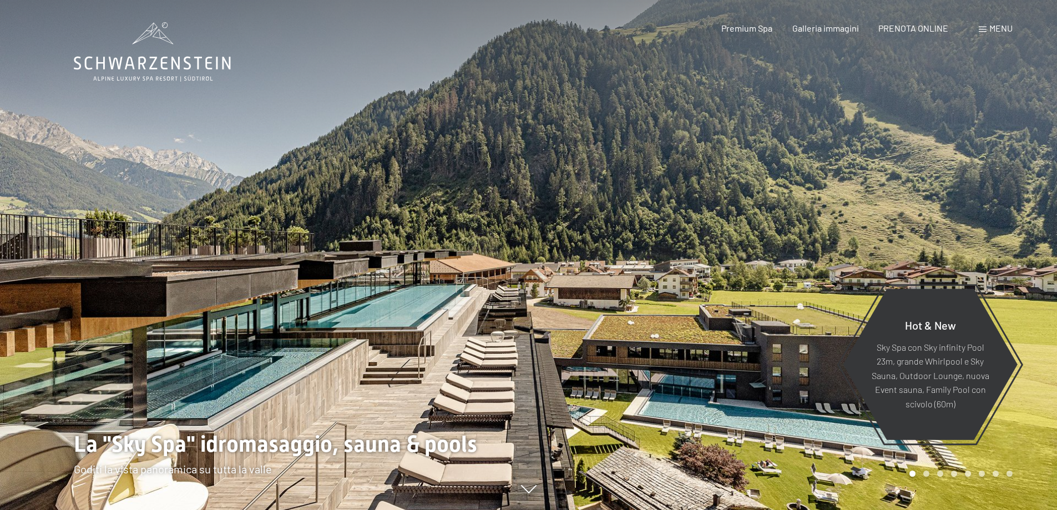
click at [985, 29] on span at bounding box center [983, 30] width 8 height 6
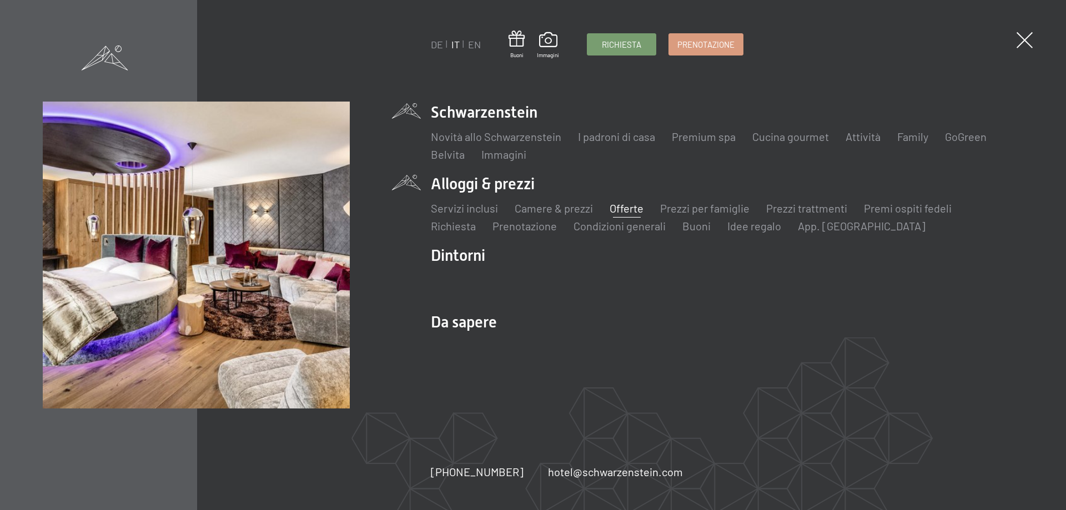
click at [622, 208] on link "Offerte" at bounding box center [626, 207] width 34 height 13
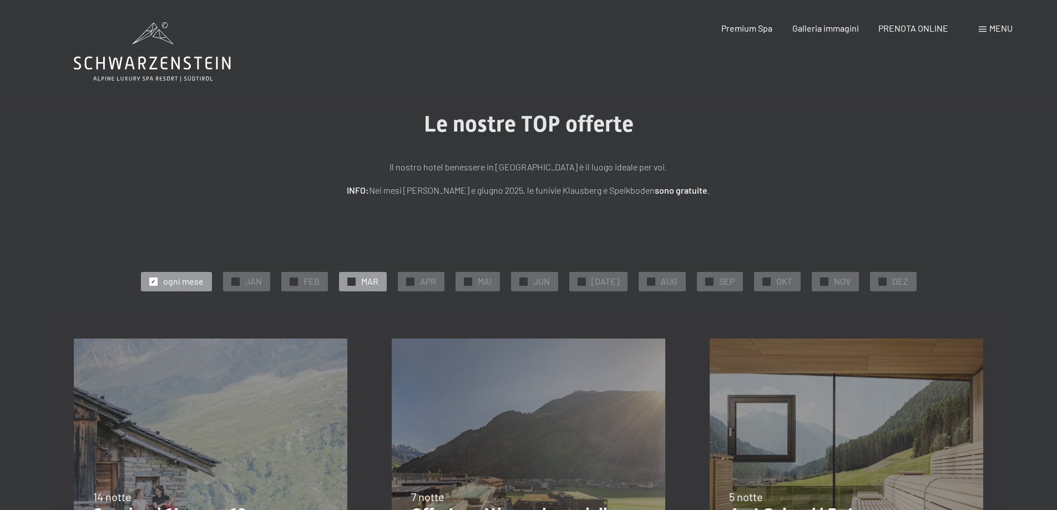
click at [365, 282] on div "✓ MAR" at bounding box center [363, 281] width 48 height 19
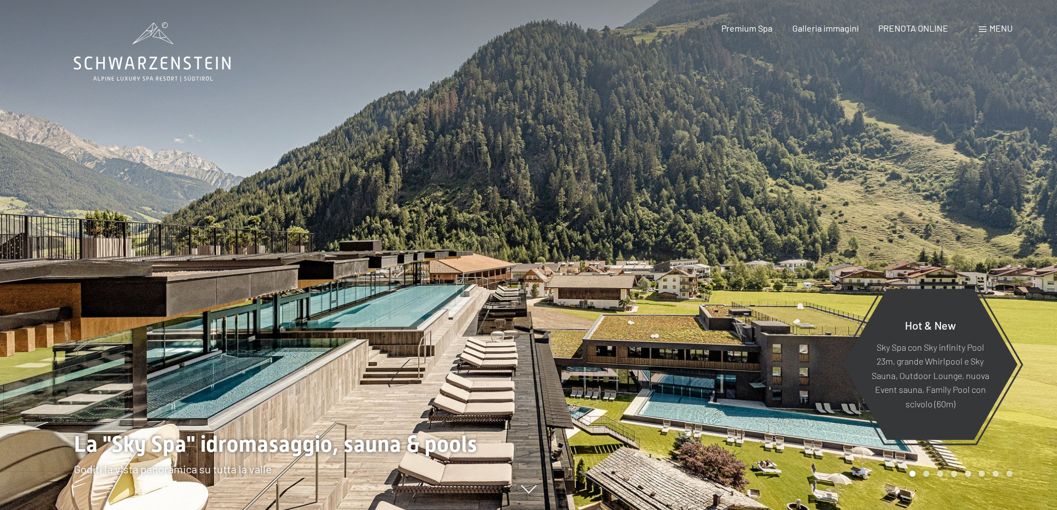
click at [991, 31] on span "Menu" at bounding box center [1001, 28] width 23 height 11
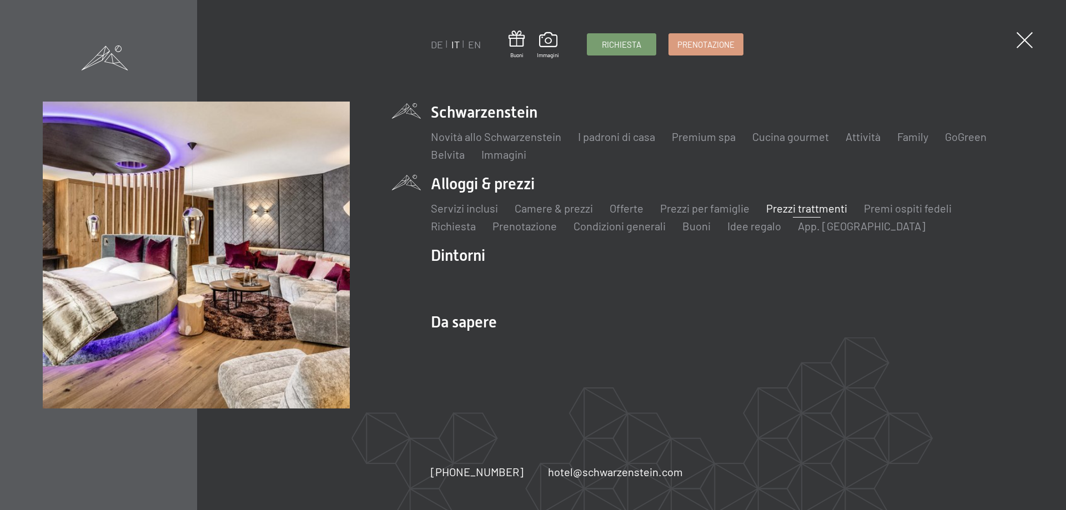
click at [801, 206] on link "Prezzi trattmenti" at bounding box center [806, 207] width 81 height 13
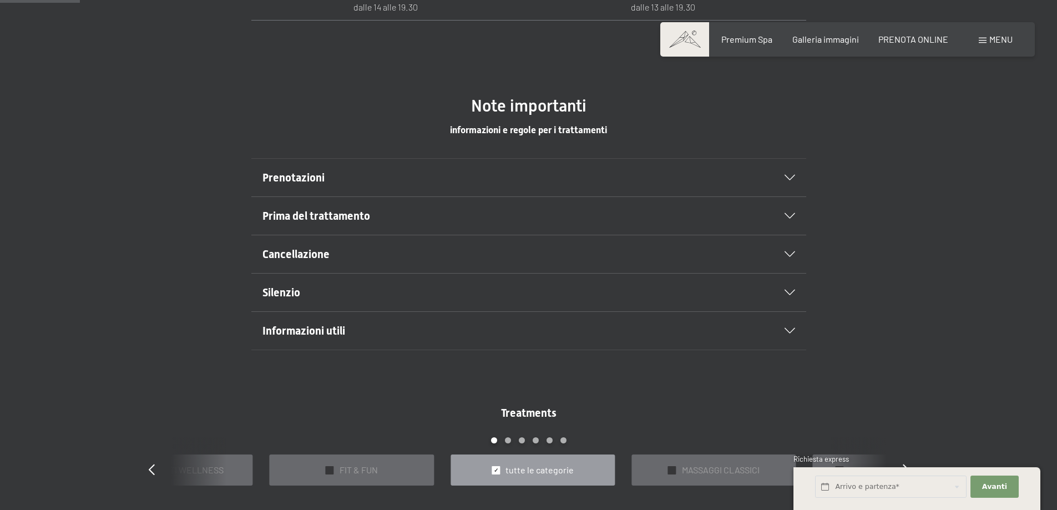
scroll to position [666, 0]
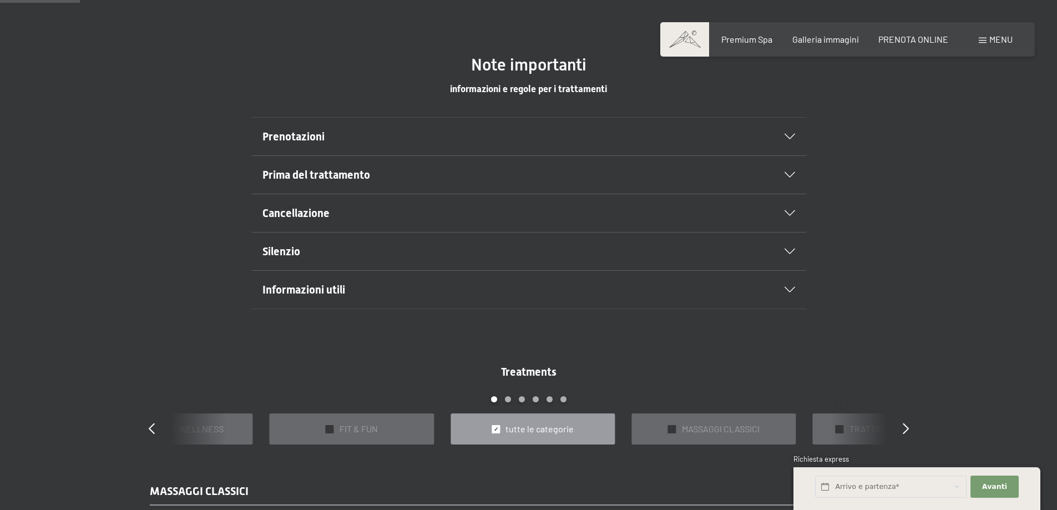
click at [782, 177] on div at bounding box center [783, 175] width 24 height 6
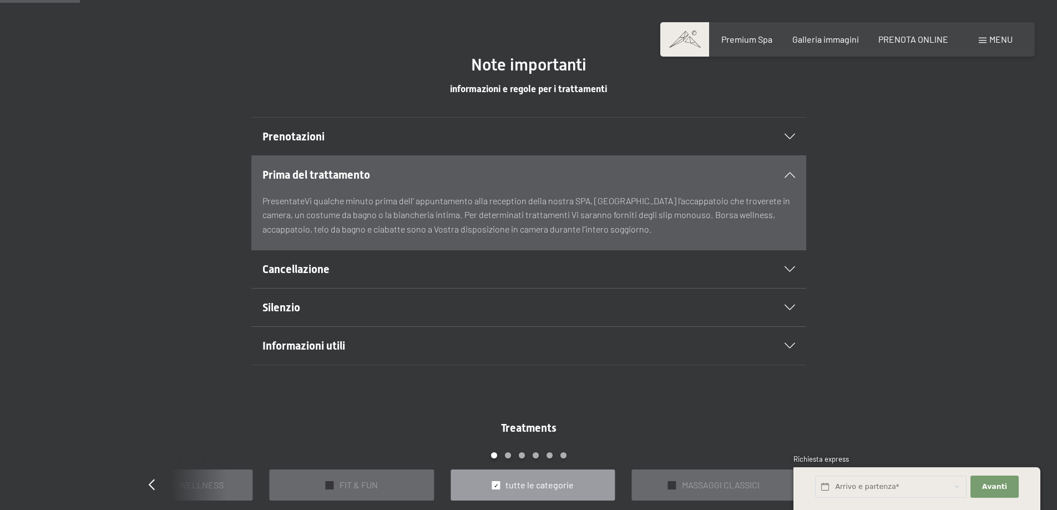
click at [782, 177] on div at bounding box center [783, 175] width 24 height 6
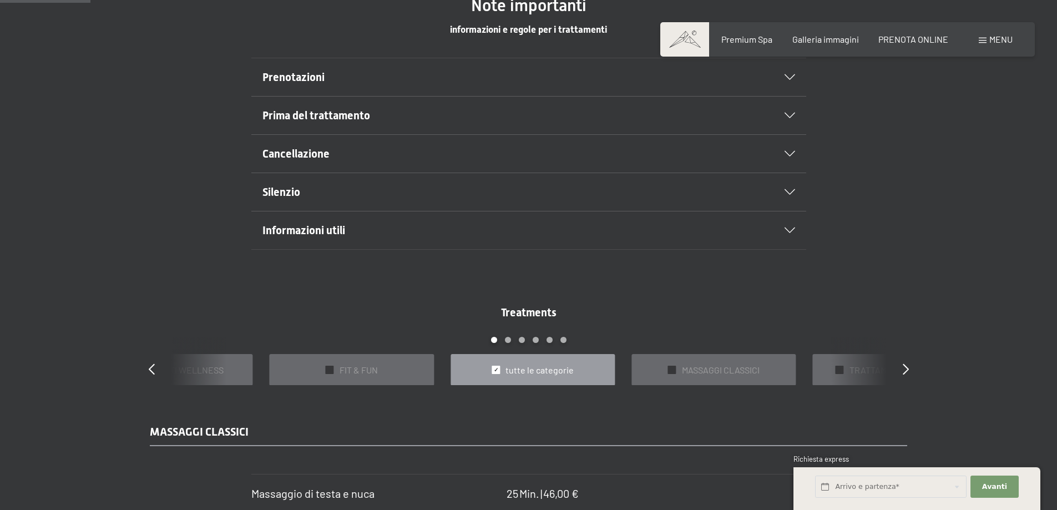
scroll to position [777, 0]
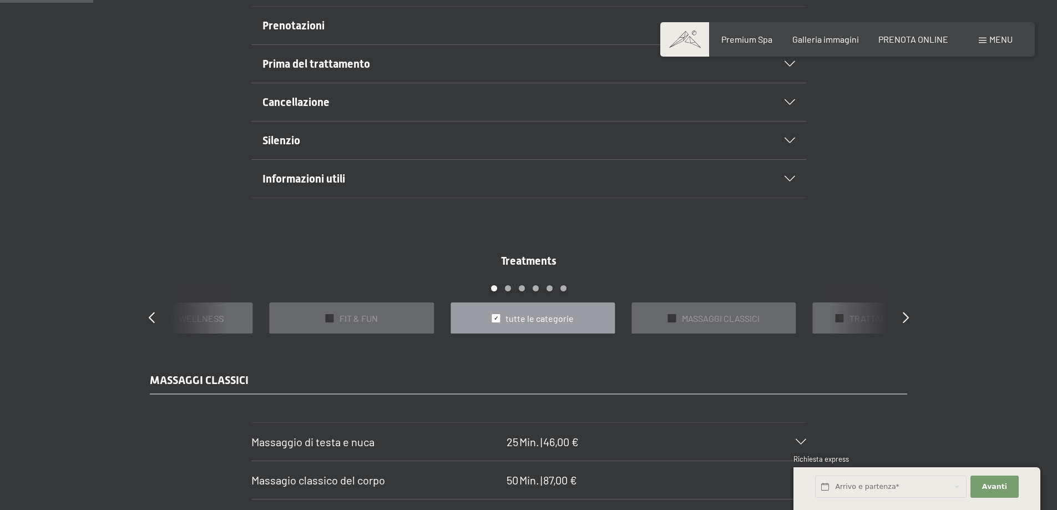
click at [782, 129] on div "Silenzio" at bounding box center [529, 141] width 533 height 38
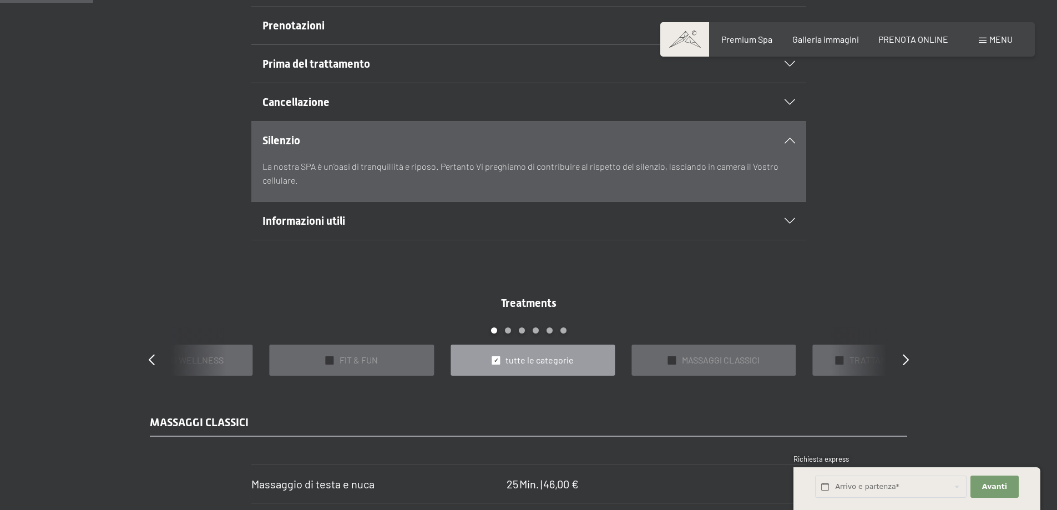
click at [782, 129] on div "Silenzio" at bounding box center [529, 141] width 533 height 38
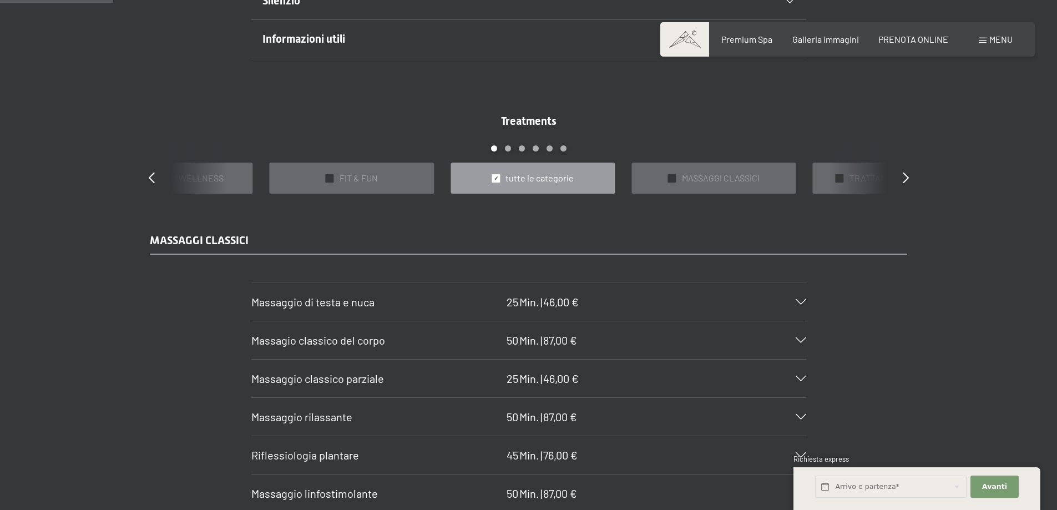
scroll to position [944, 0]
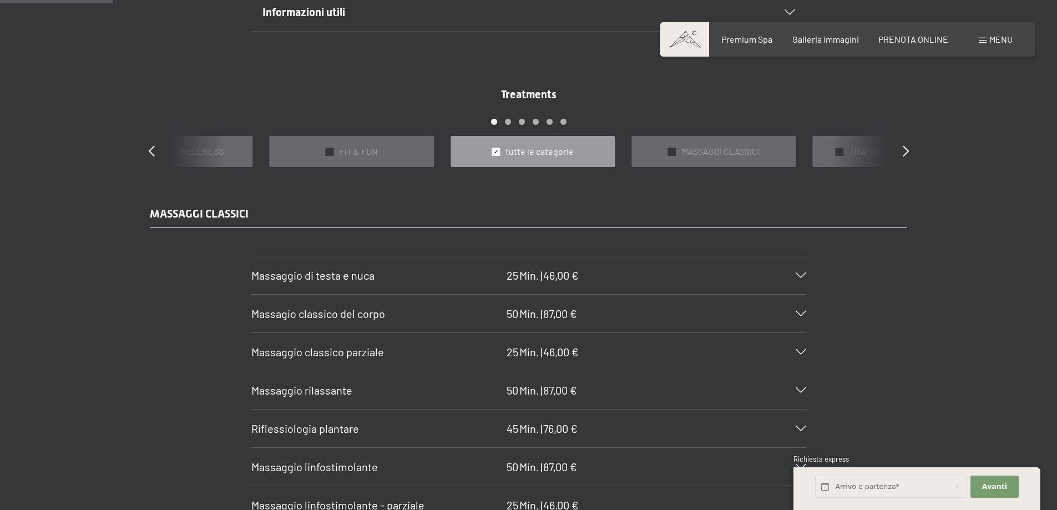
click at [806, 276] on section "Massaggio di testa e nuca 25 Min. | 46,00 € Sciogliete i blocchi e lasciate flu…" at bounding box center [528, 275] width 555 height 39
click at [798, 276] on icon at bounding box center [801, 276] width 11 height 6
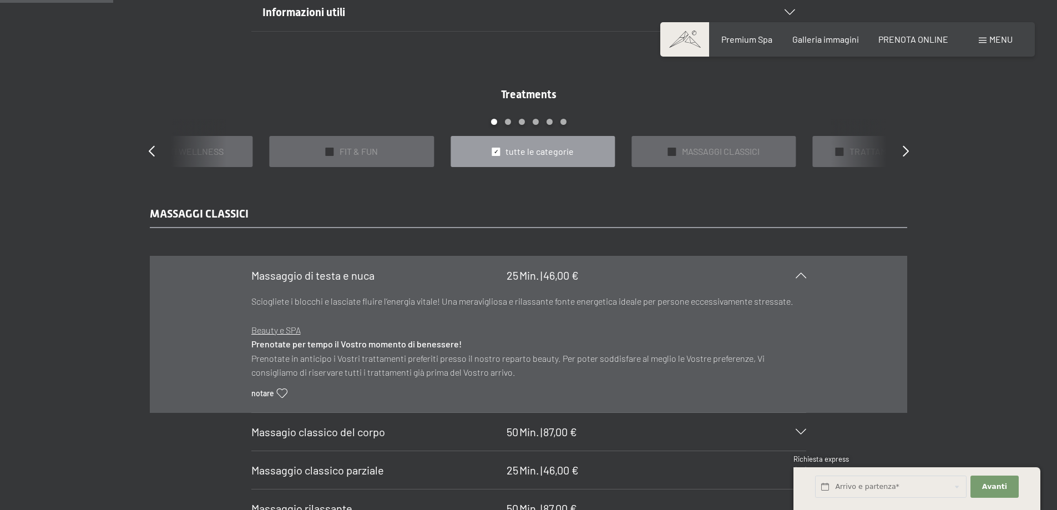
click at [796, 276] on icon at bounding box center [801, 276] width 11 height 6
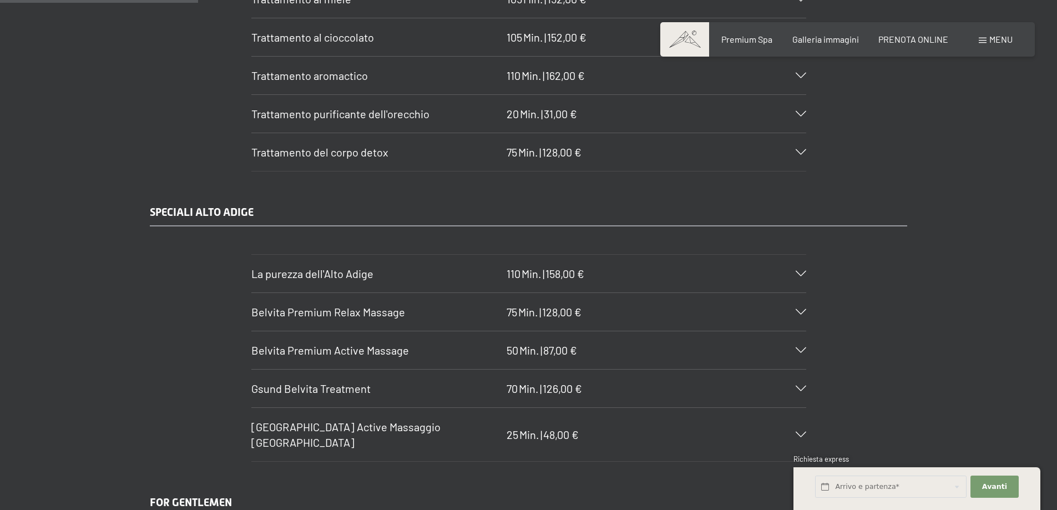
scroll to position [1665, 0]
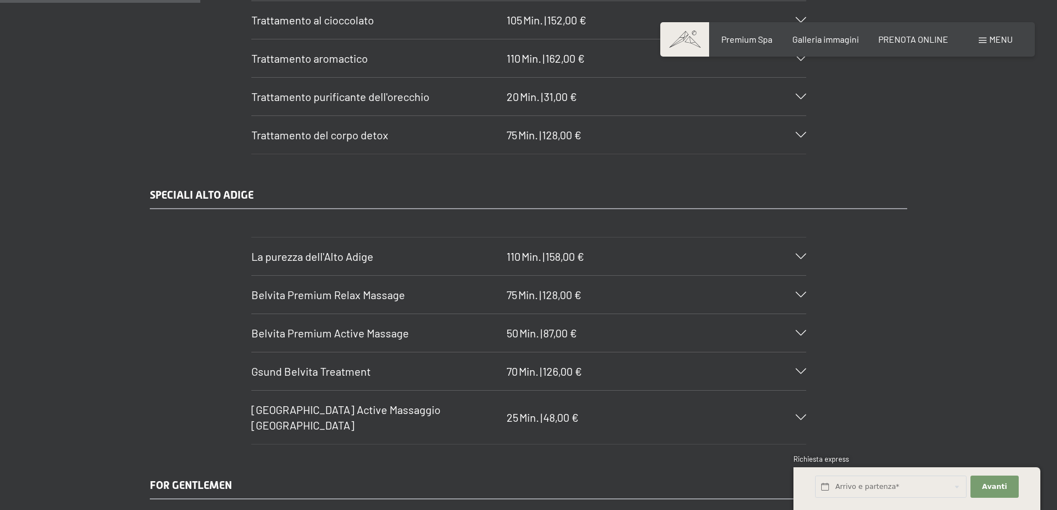
click at [799, 260] on div "La purezza dell'Alto Adige 110 Min. | 158,00 €" at bounding box center [528, 257] width 555 height 38
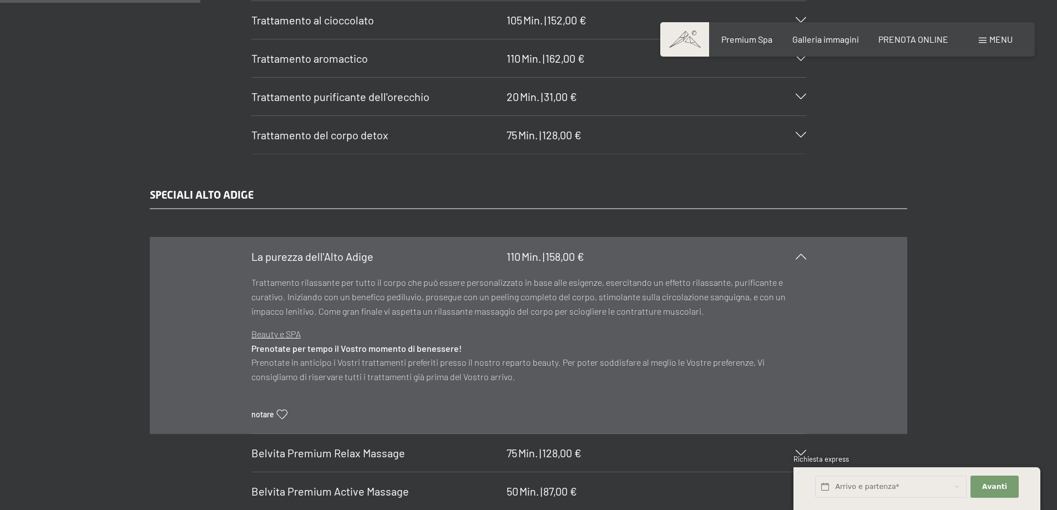
click at [799, 260] on div "La purezza dell'Alto Adige 110 Min. | 158,00 €" at bounding box center [528, 257] width 555 height 38
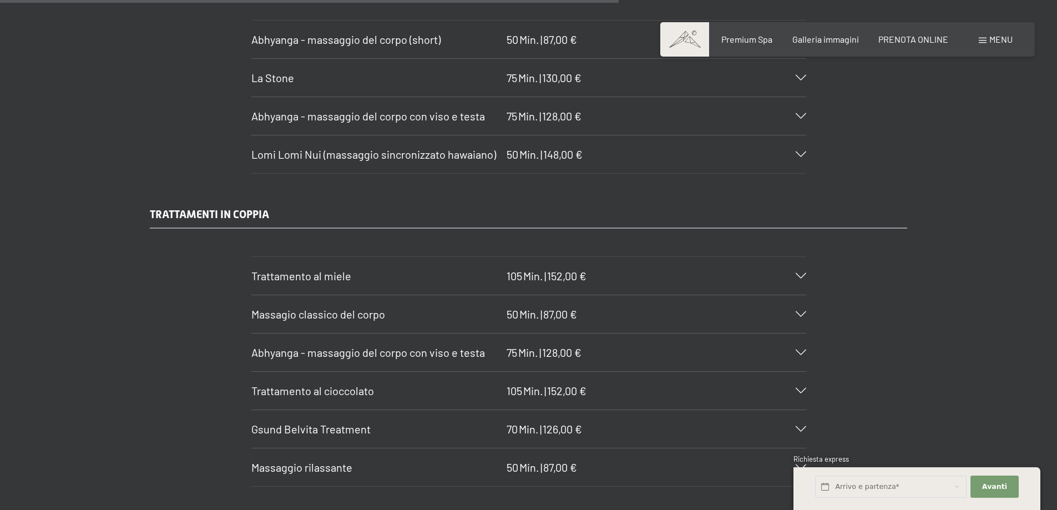
scroll to position [5162, 0]
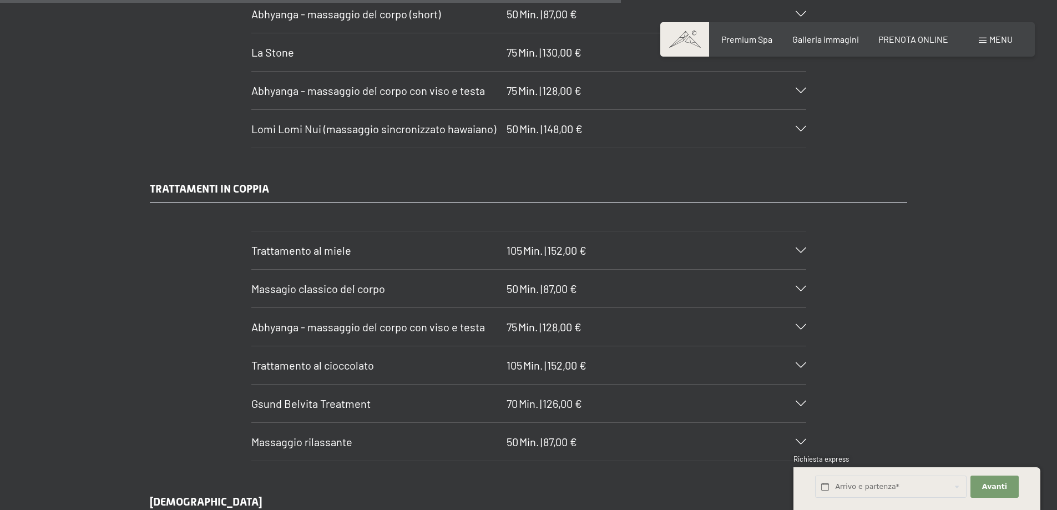
click at [798, 278] on div "Massagio classico del corpo 50 Min. | 87,00 €" at bounding box center [528, 289] width 555 height 38
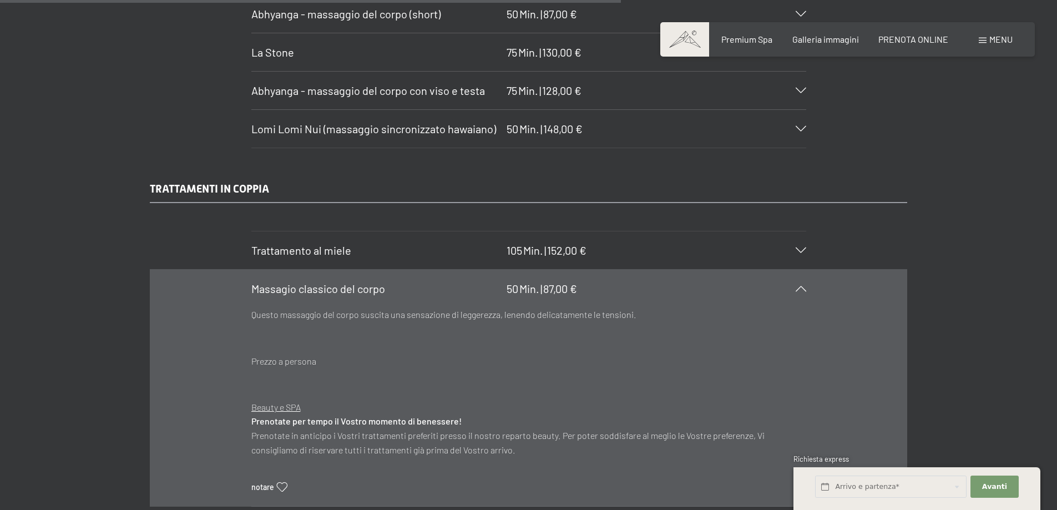
click at [798, 278] on div "Massagio classico del corpo 50 Min. | 87,00 €" at bounding box center [528, 289] width 555 height 38
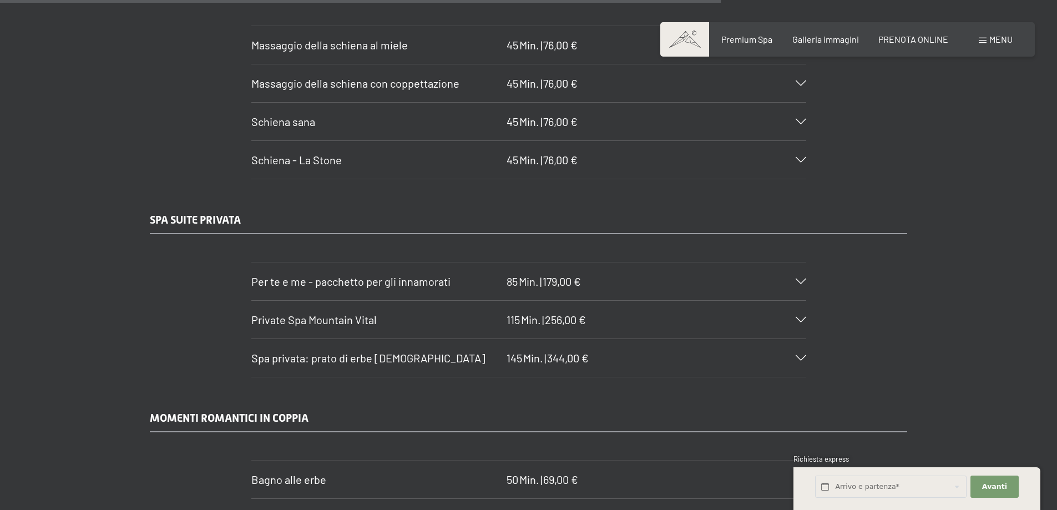
scroll to position [5994, 0]
click at [794, 278] on div at bounding box center [794, 281] width 24 height 6
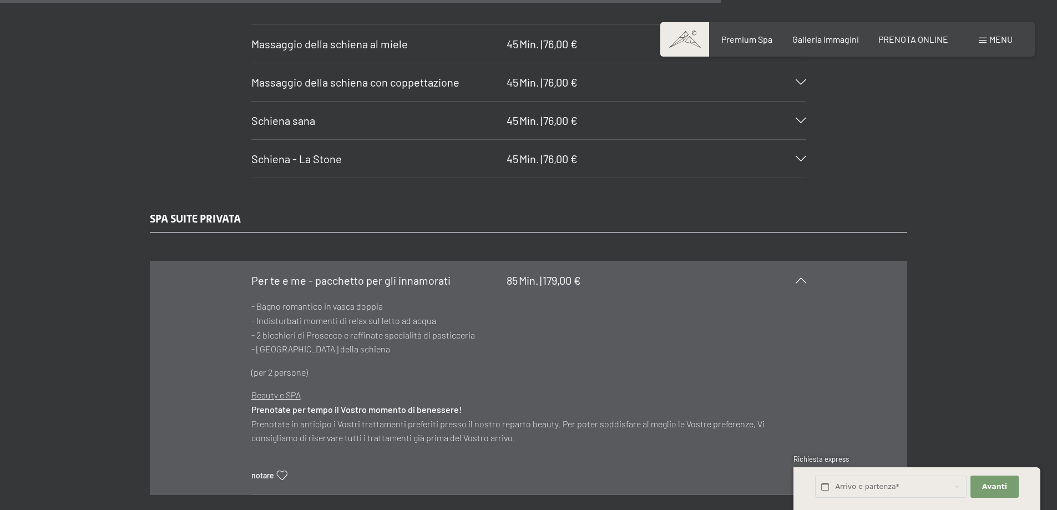
click at [794, 278] on div at bounding box center [794, 281] width 24 height 6
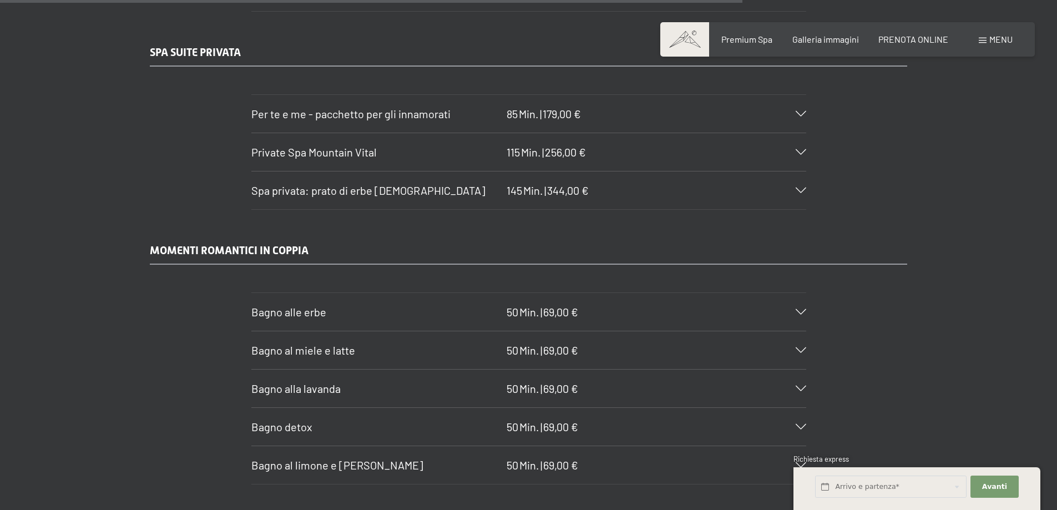
scroll to position [6216, 0]
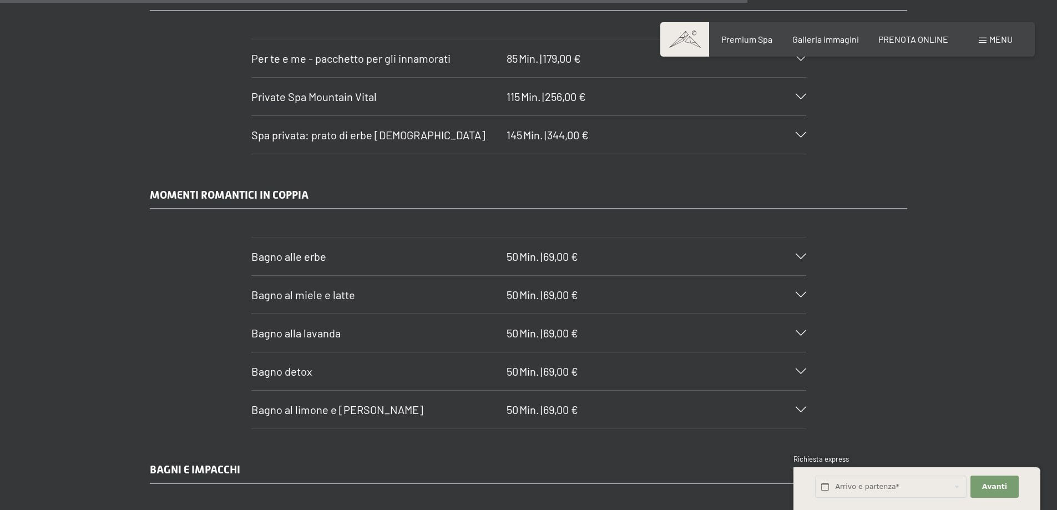
click at [768, 391] on div "Bagno al limone e melissa 50 Min. | 69,00 €" at bounding box center [528, 410] width 555 height 38
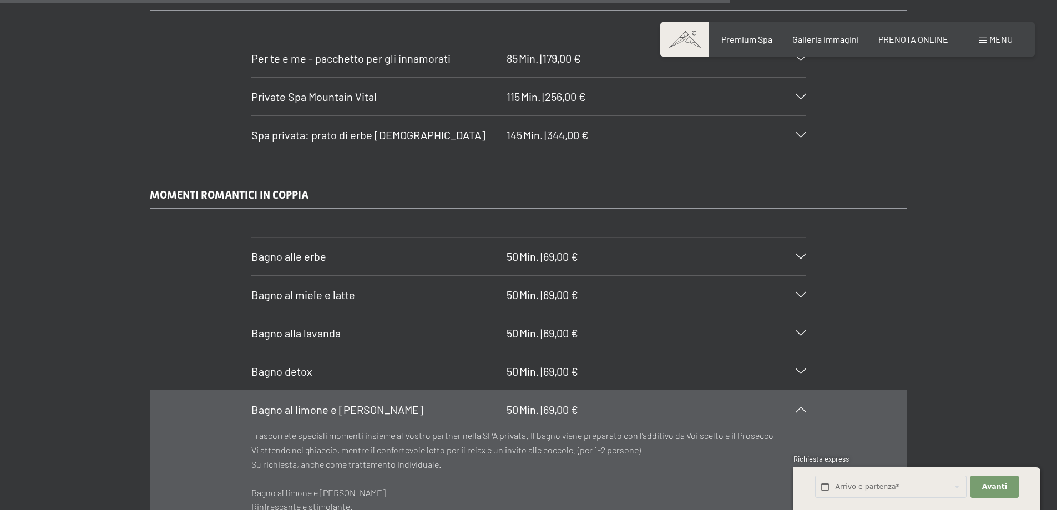
scroll to position [6272, 0]
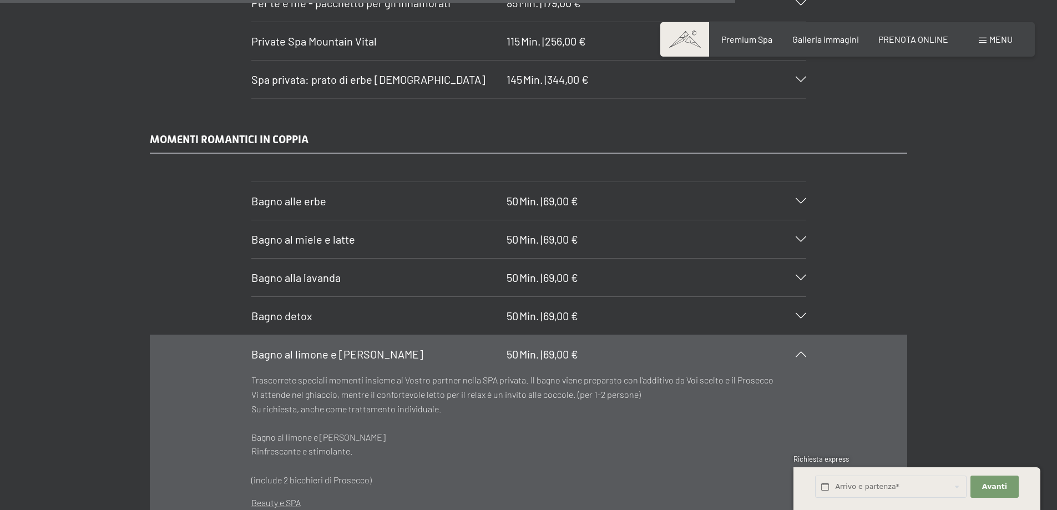
click at [806, 343] on section "Bagno al limone e melissa 50 Min. | 69,00 € Trascorrete speciali momenti insiem…" at bounding box center [528, 469] width 555 height 268
click at [799, 351] on div at bounding box center [794, 354] width 24 height 6
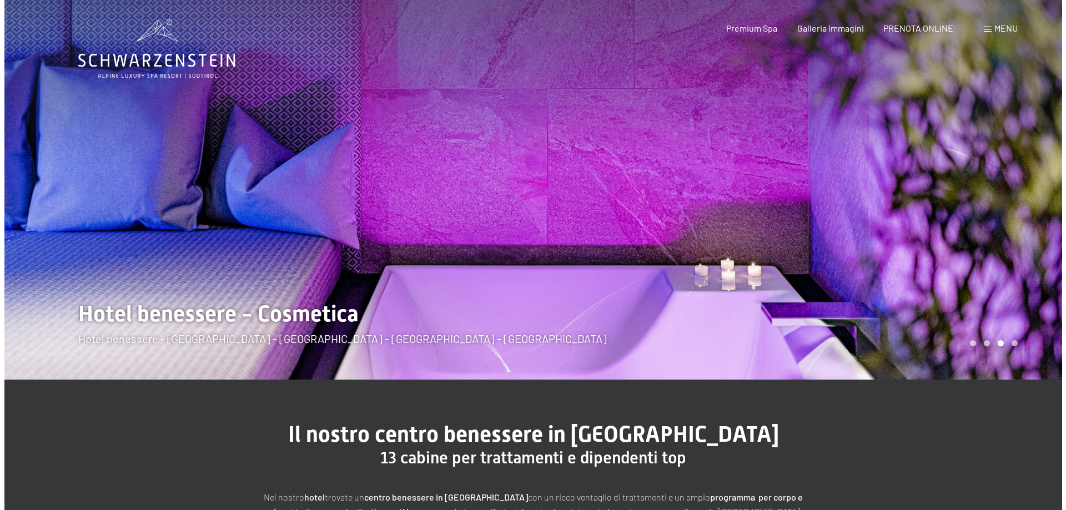
scroll to position [0, 0]
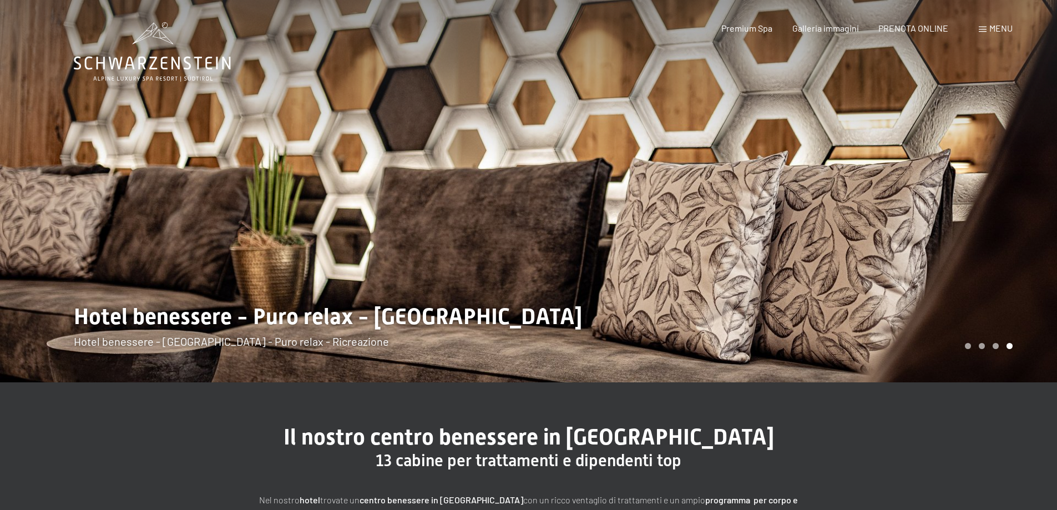
click at [988, 22] on div "Prenotazione Richiesta Premium Spa Galleria immagini PRENOTA ONLINE Menu DE IT …" at bounding box center [848, 28] width 330 height 12
click at [987, 27] on div "Menu" at bounding box center [996, 28] width 34 height 12
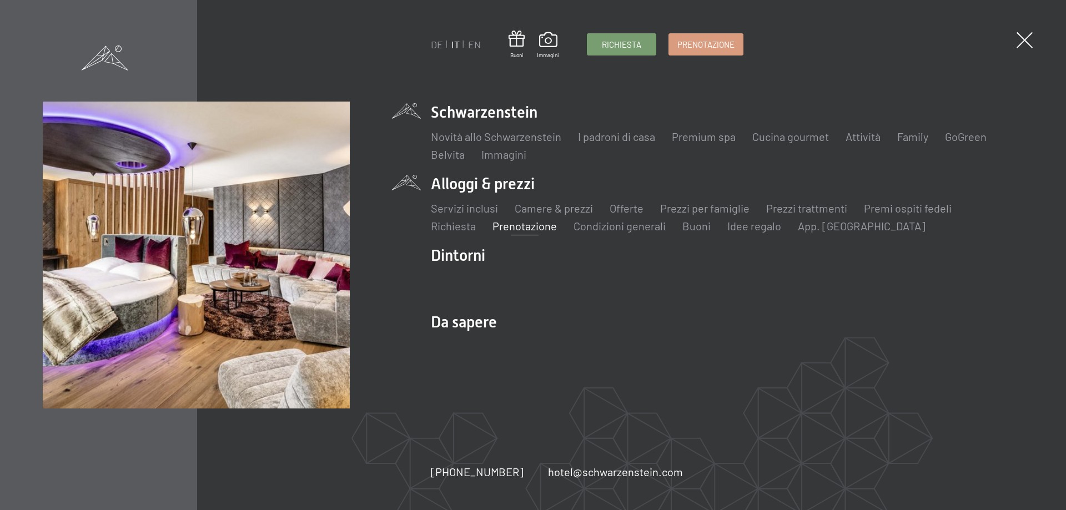
click at [508, 223] on link "Prenotazione" at bounding box center [524, 225] width 64 height 13
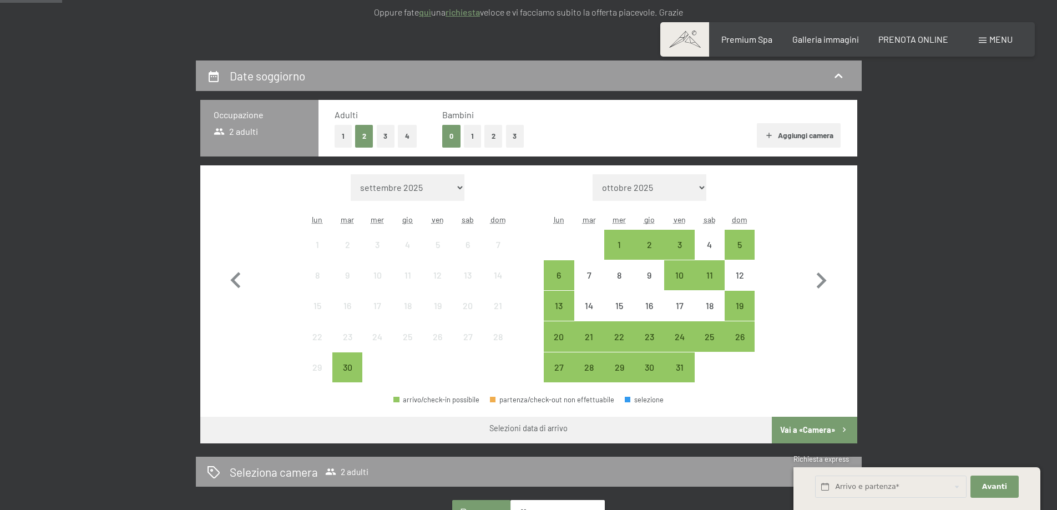
scroll to position [222, 0]
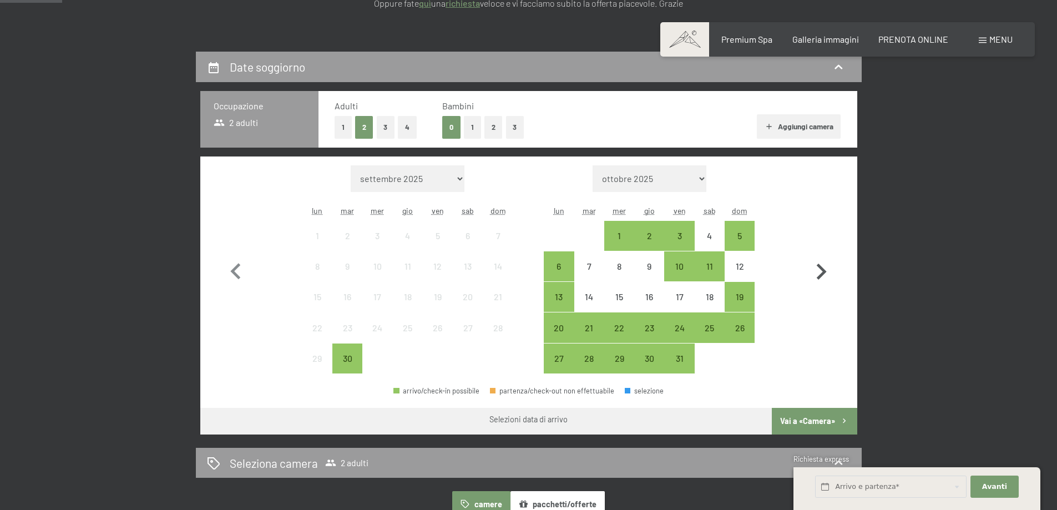
click at [821, 270] on icon "button" at bounding box center [821, 272] width 32 height 32
select select "[DATE]"
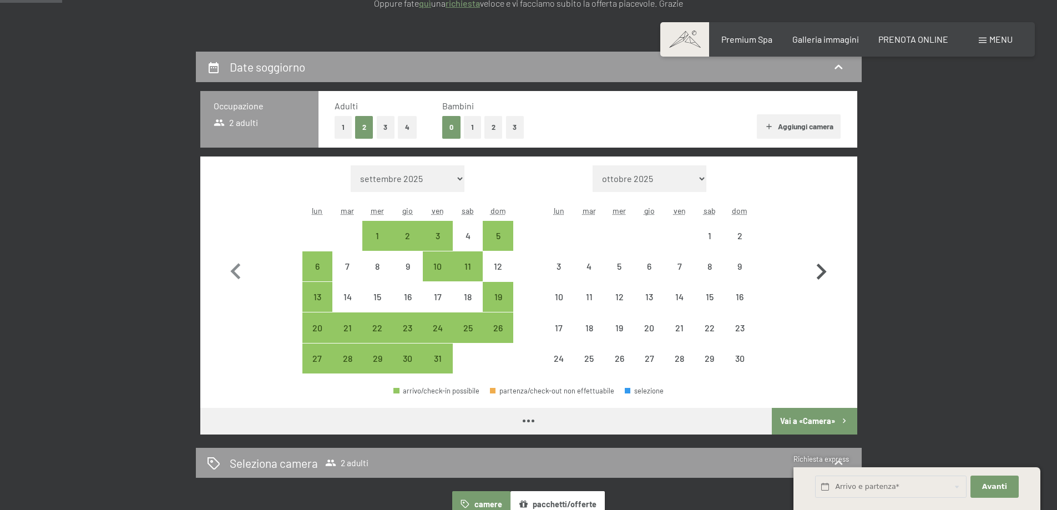
select select "[DATE]"
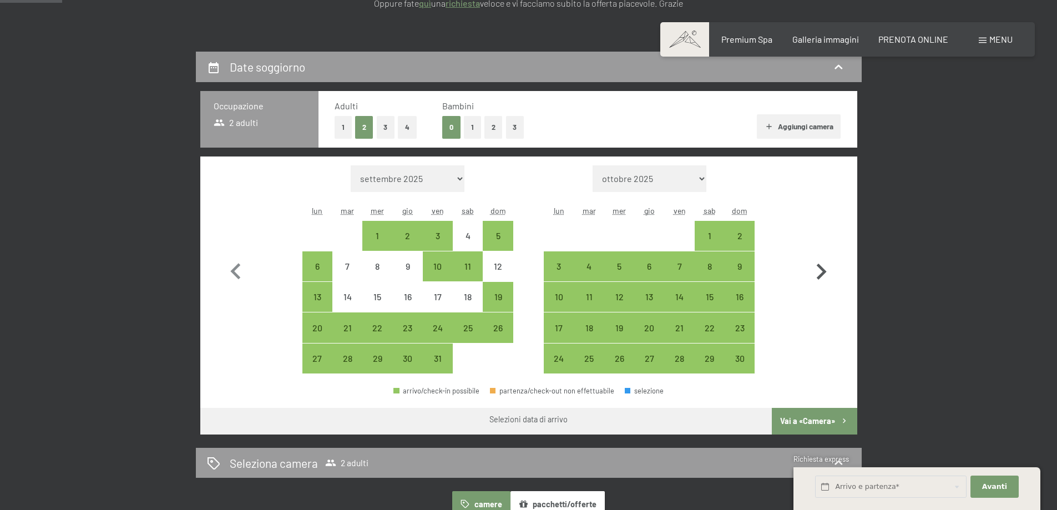
click at [821, 270] on icon "button" at bounding box center [821, 272] width 32 height 32
select select "[DATE]"
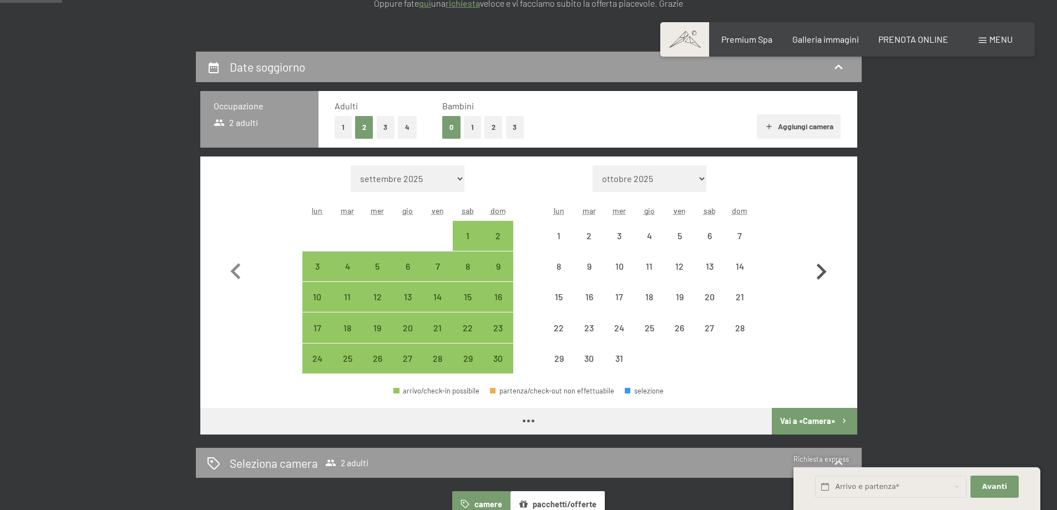
select select "[DATE]"
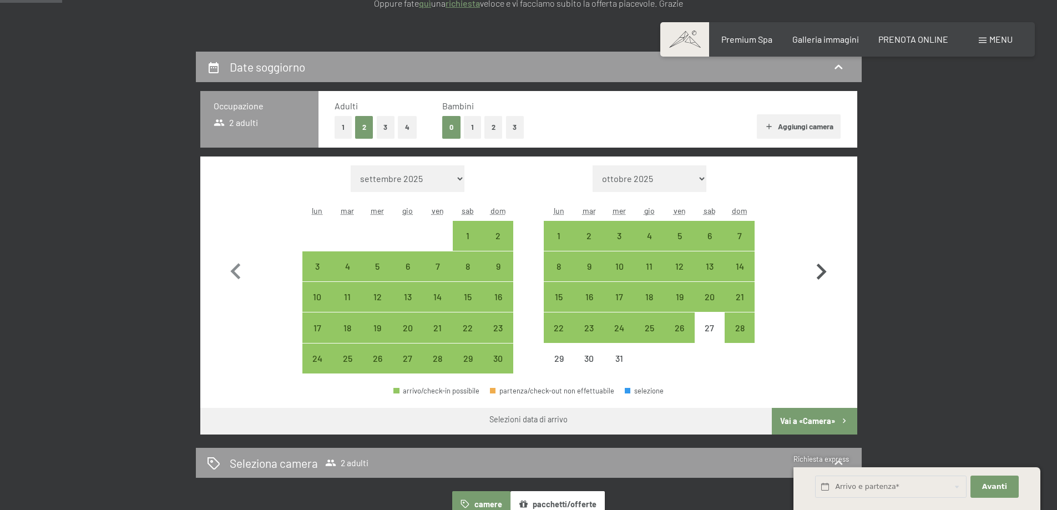
click at [821, 270] on icon "button" at bounding box center [821, 272] width 32 height 32
select select "[DATE]"
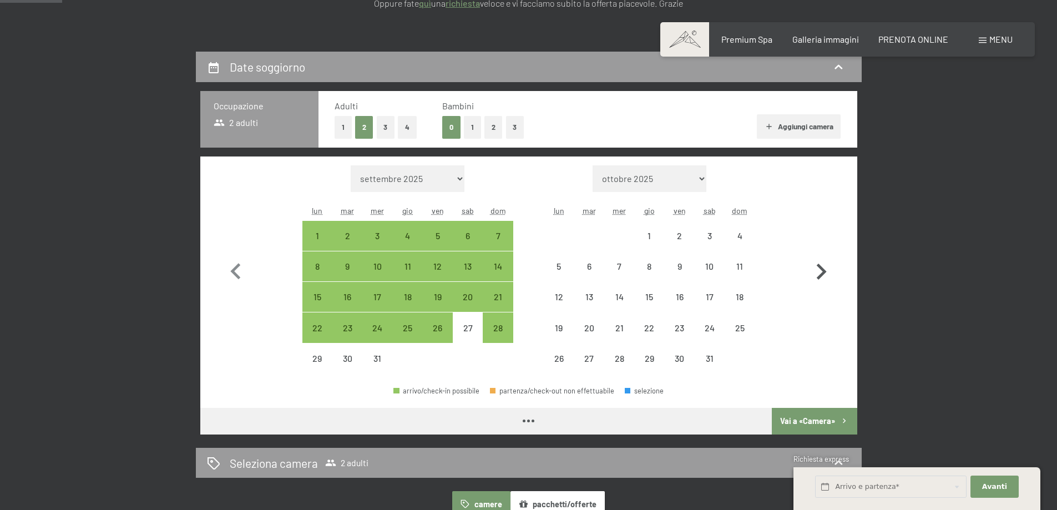
click at [821, 270] on icon "button" at bounding box center [821, 272] width 32 height 32
select select "[DATE]"
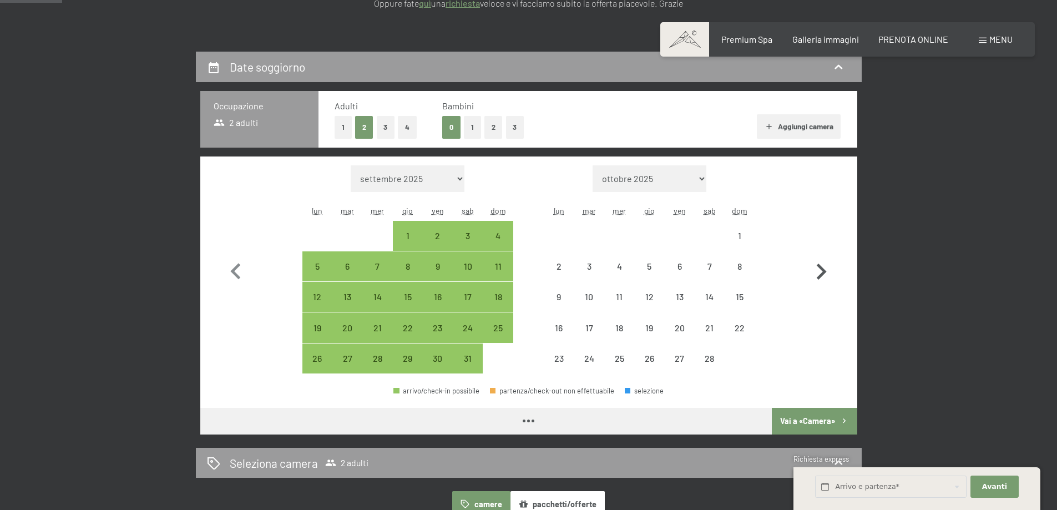
select select "[DATE]"
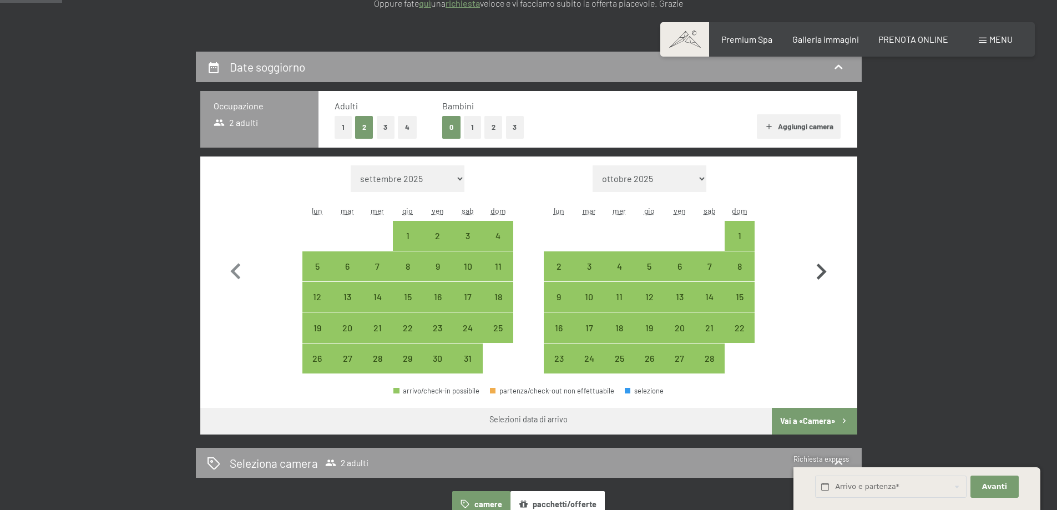
click at [821, 270] on icon "button" at bounding box center [821, 272] width 32 height 32
select select "[DATE]"
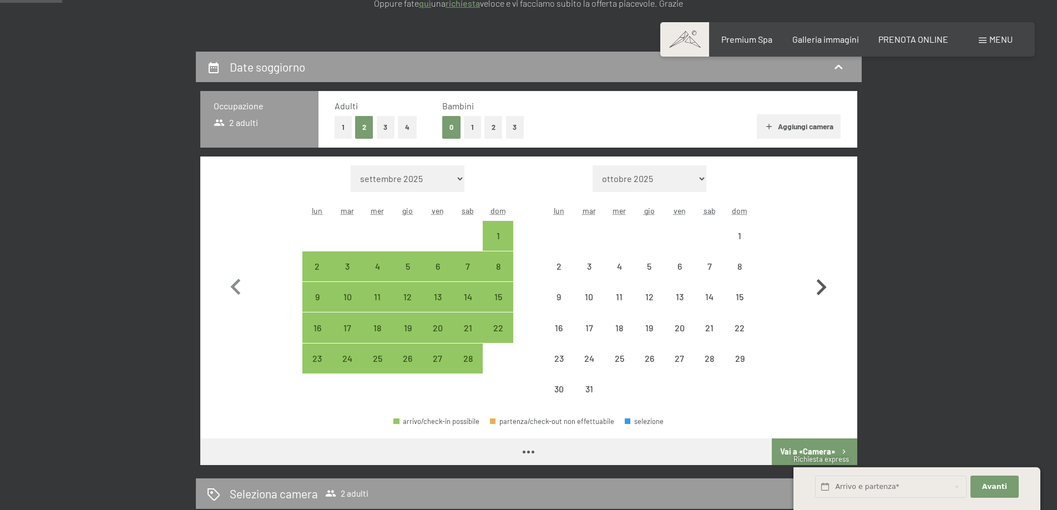
select select "[DATE]"
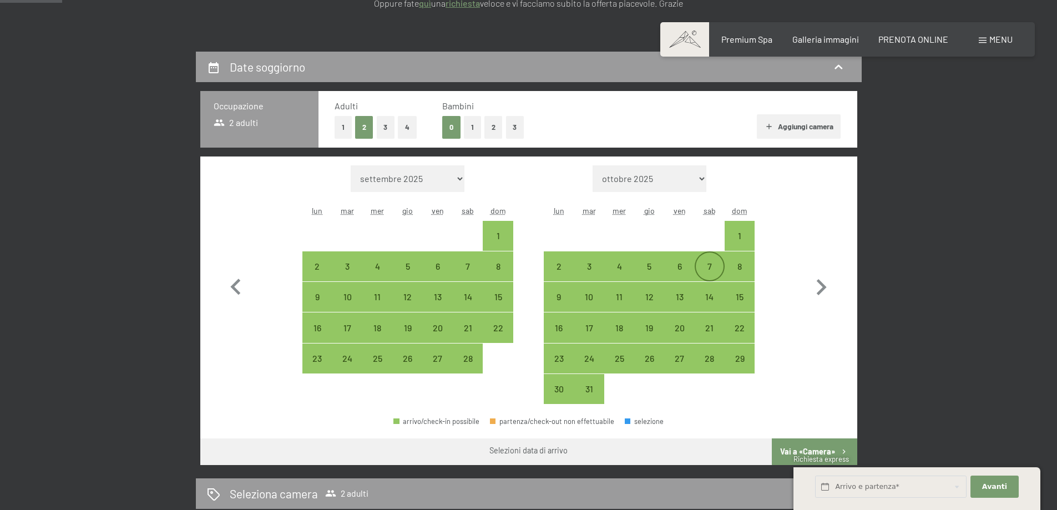
click at [710, 272] on div "7" at bounding box center [710, 276] width 28 height 28
select select "[DATE]"
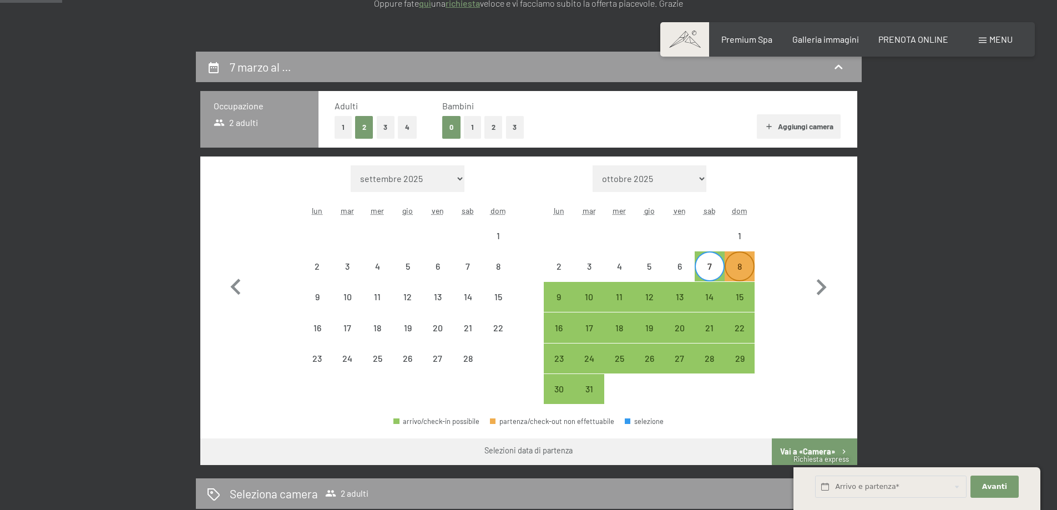
click at [734, 271] on div "8" at bounding box center [740, 276] width 28 height 28
select select "[DATE]"
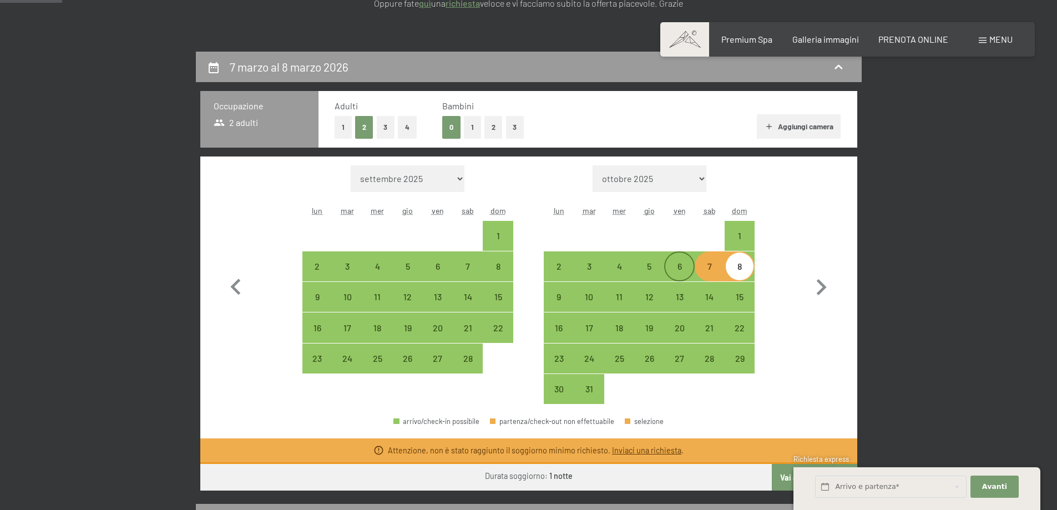
click at [685, 268] on div "6" at bounding box center [679, 276] width 28 height 28
select select "[DATE]"
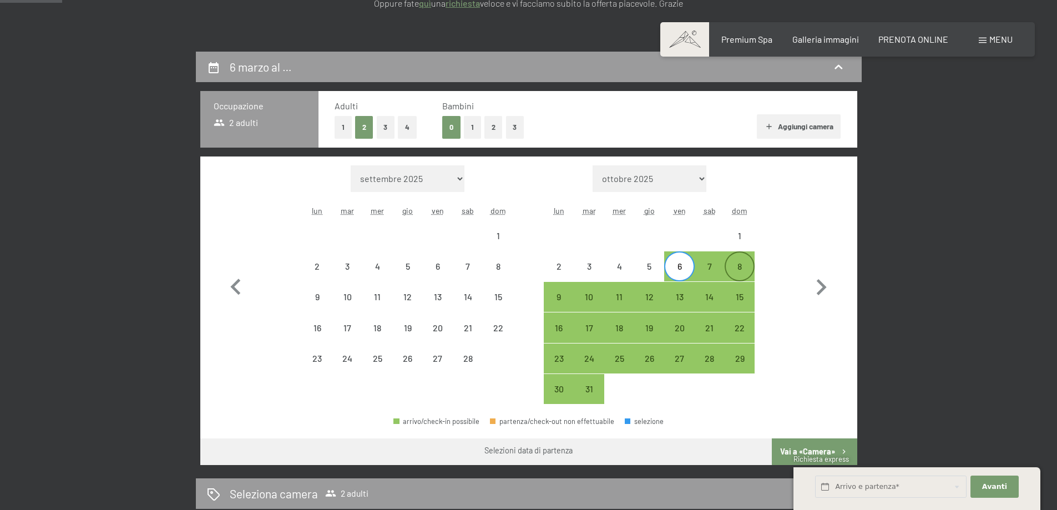
click at [738, 265] on div "8" at bounding box center [740, 276] width 28 height 28
select select "[DATE]"
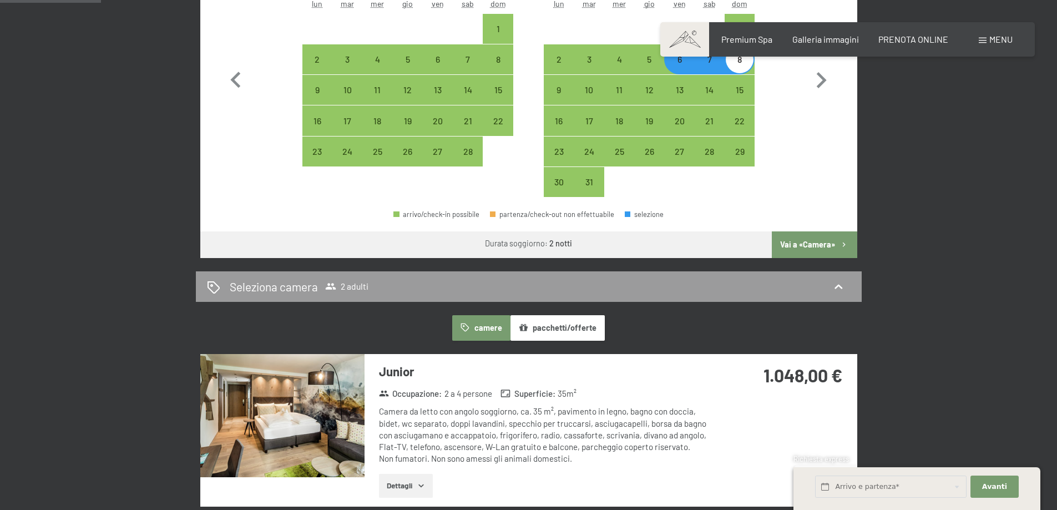
scroll to position [333, 0]
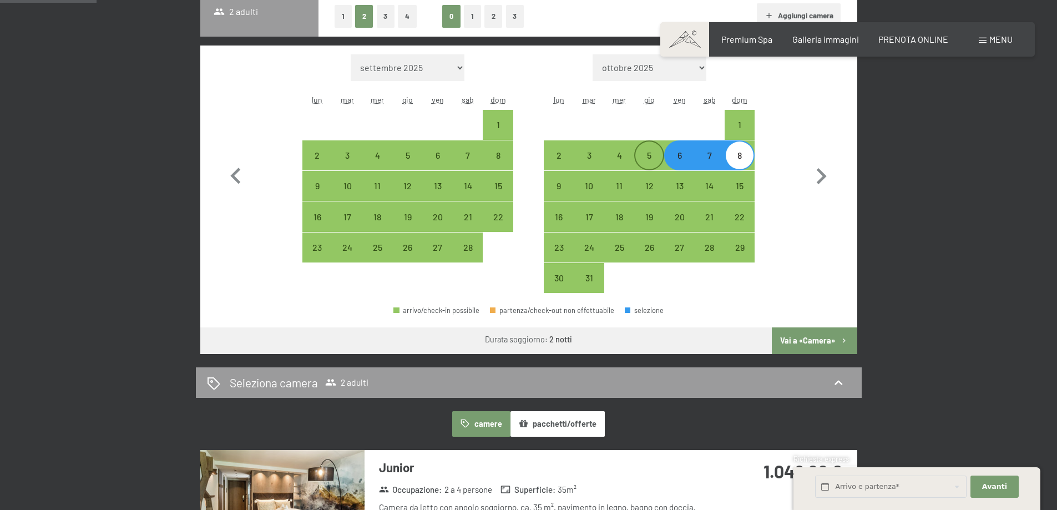
click at [648, 149] on div "5" at bounding box center [650, 156] width 28 height 28
select select "[DATE]"
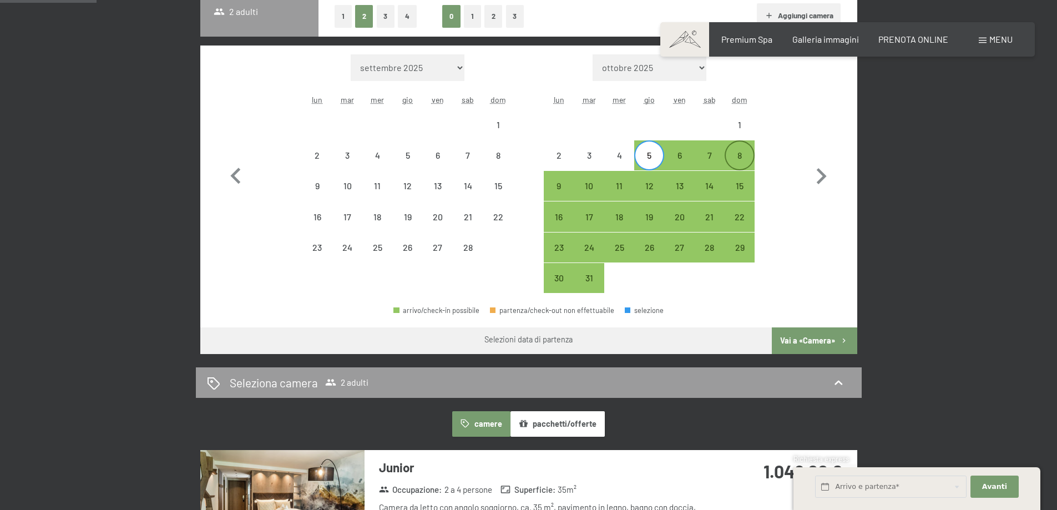
click at [733, 158] on div "8" at bounding box center [740, 165] width 28 height 28
select select "[DATE]"
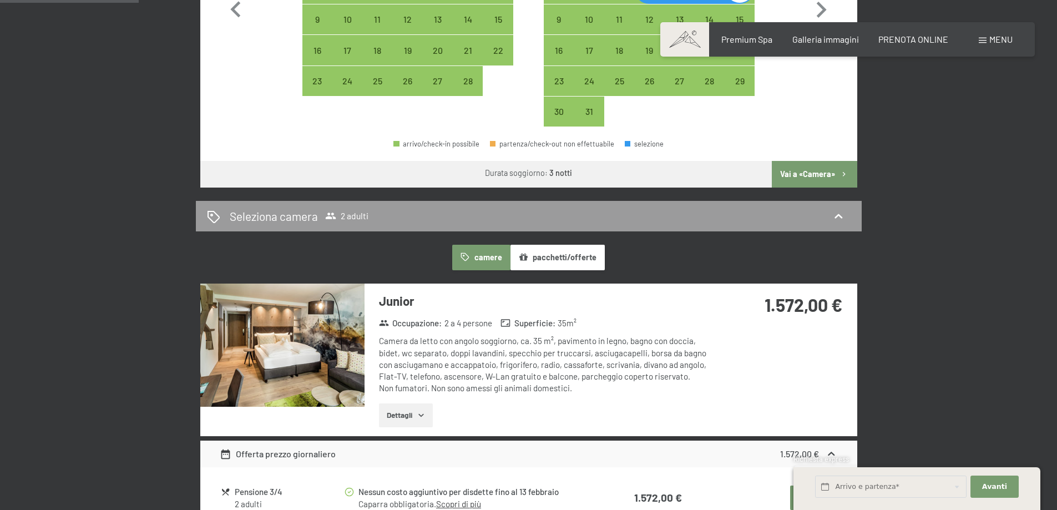
scroll to position [222, 0]
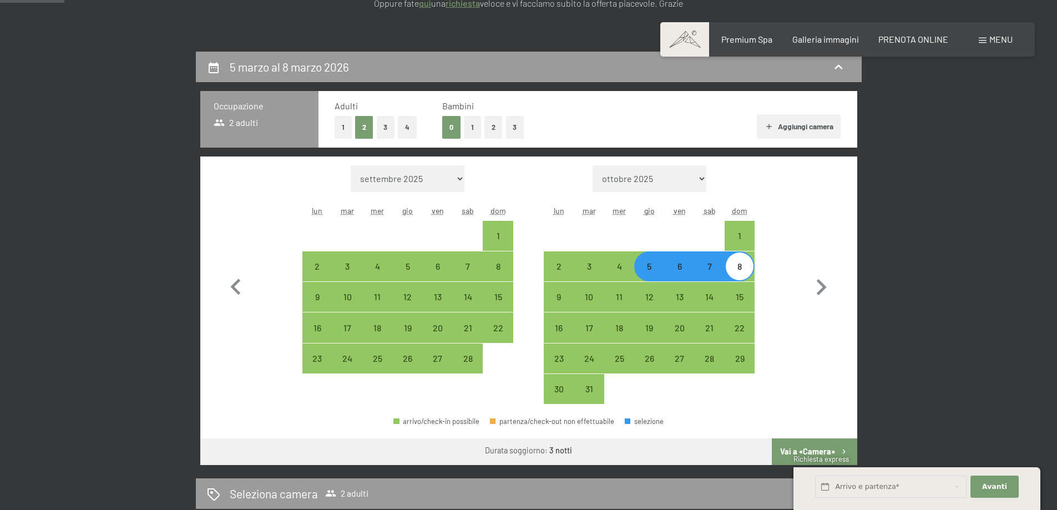
click at [713, 270] on div "7" at bounding box center [710, 276] width 28 height 28
select select "[DATE]"
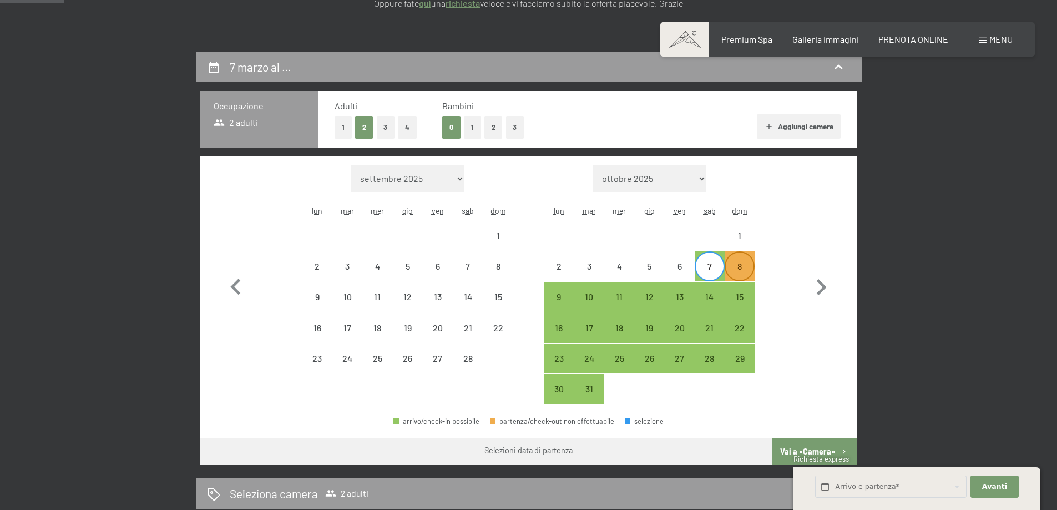
click at [736, 269] on div "8" at bounding box center [740, 276] width 28 height 28
select select "[DATE]"
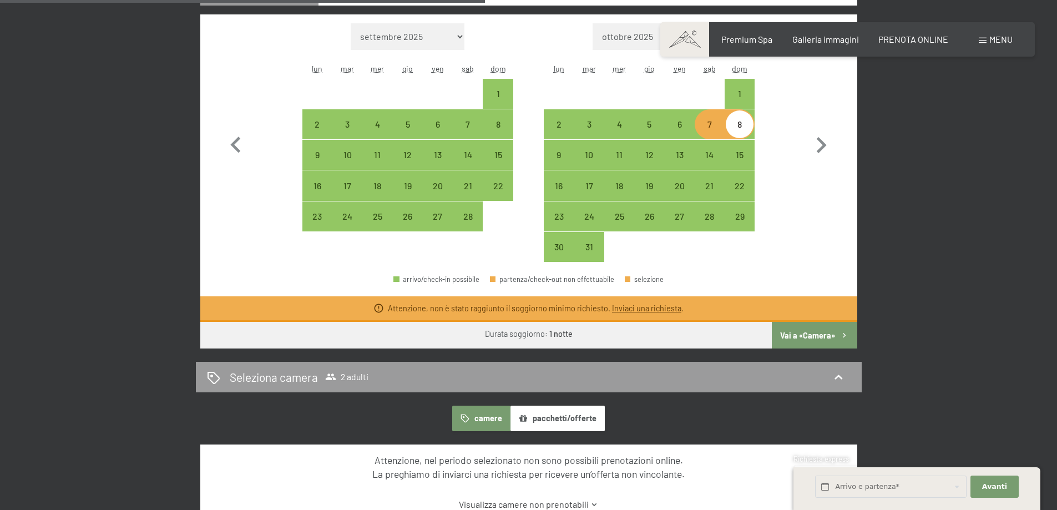
scroll to position [333, 0]
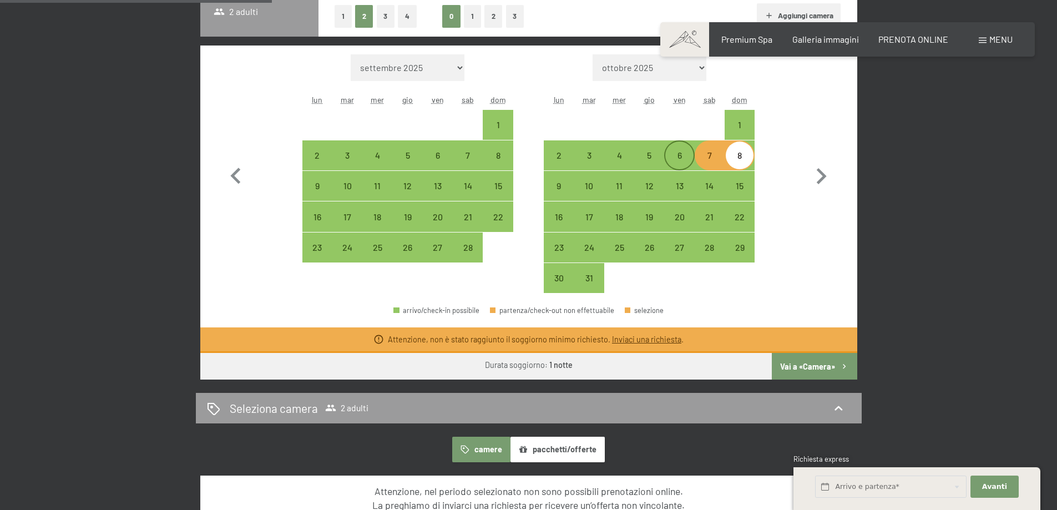
click at [670, 155] on div "6" at bounding box center [679, 165] width 28 height 28
select select "[DATE]"
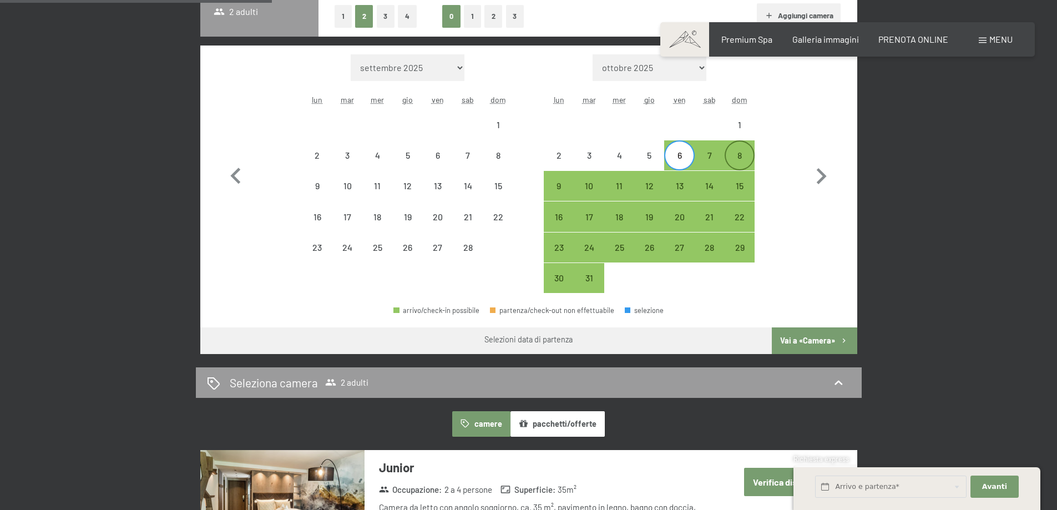
click at [742, 159] on div "8" at bounding box center [740, 165] width 28 height 28
select select "[DATE]"
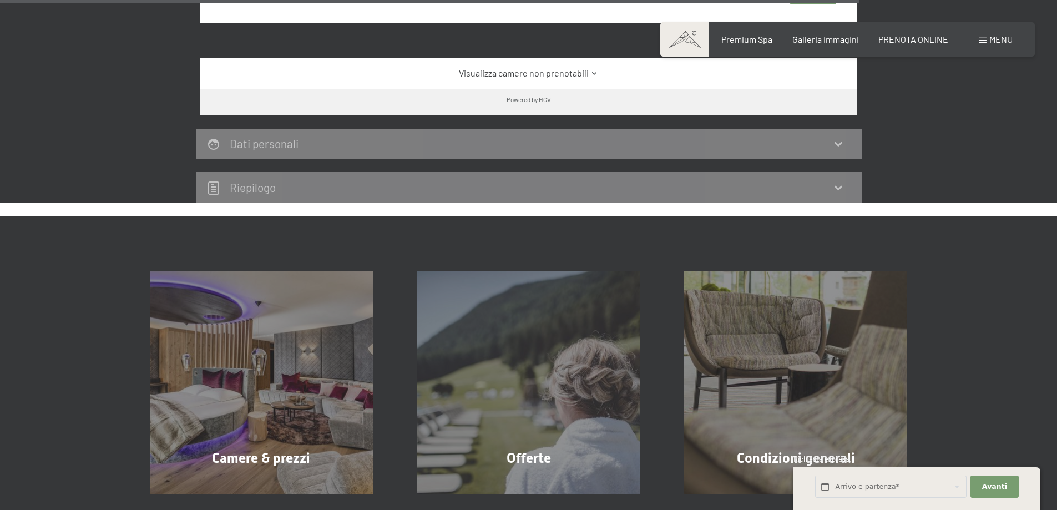
scroll to position [2942, 0]
